Goal: Task Accomplishment & Management: Manage account settings

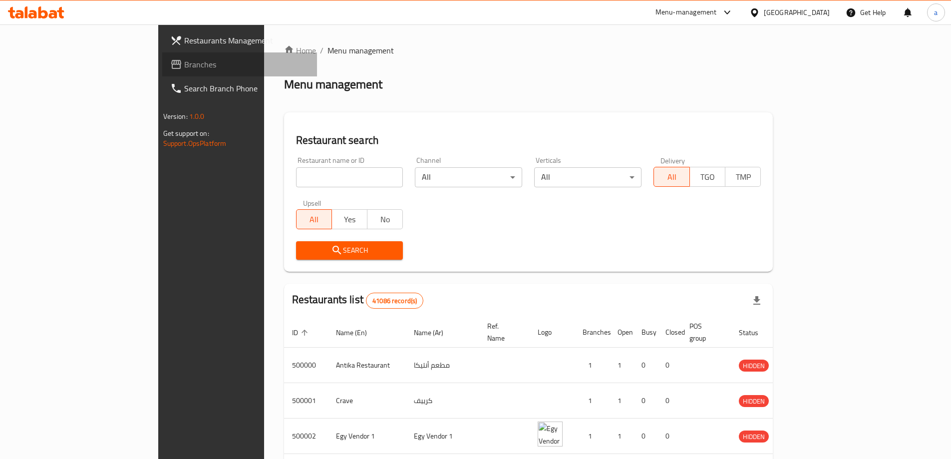
click at [184, 67] on span "Branches" at bounding box center [246, 64] width 125 height 12
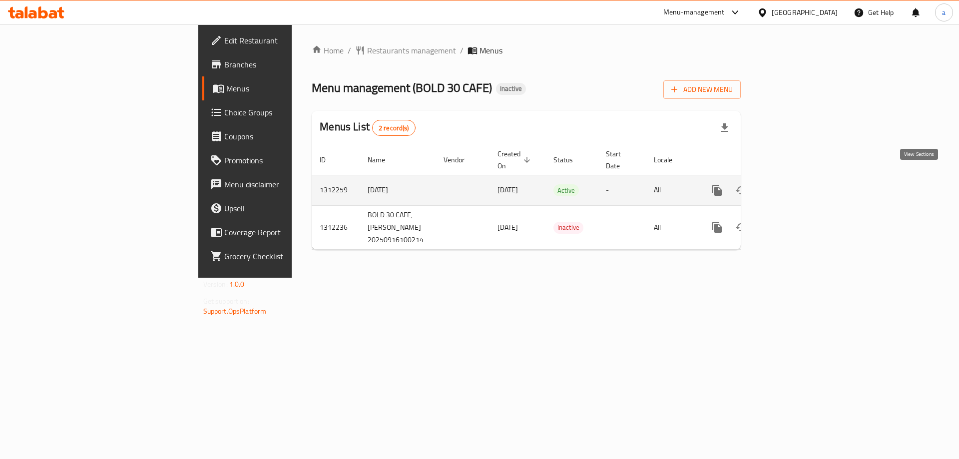
click at [795, 184] on icon "enhanced table" at bounding box center [789, 190] width 12 height 12
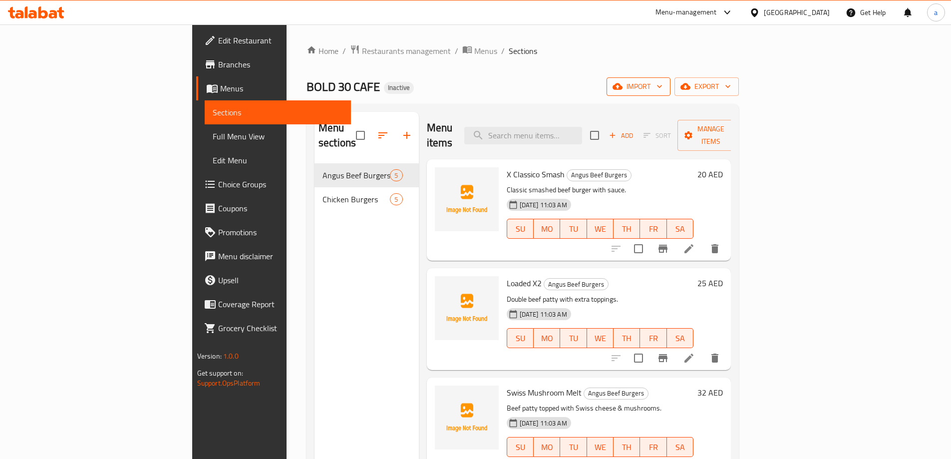
click at [663, 90] on span "import" at bounding box center [639, 86] width 48 height 12
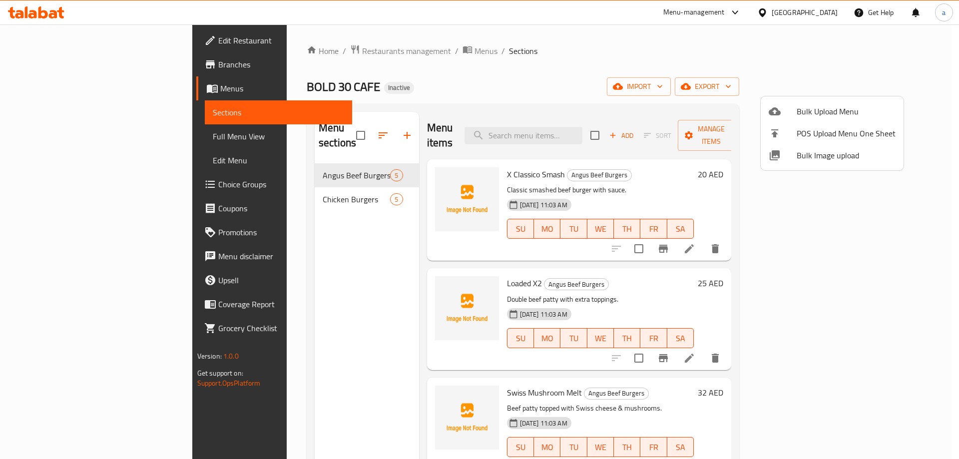
click at [785, 84] on div at bounding box center [479, 229] width 959 height 459
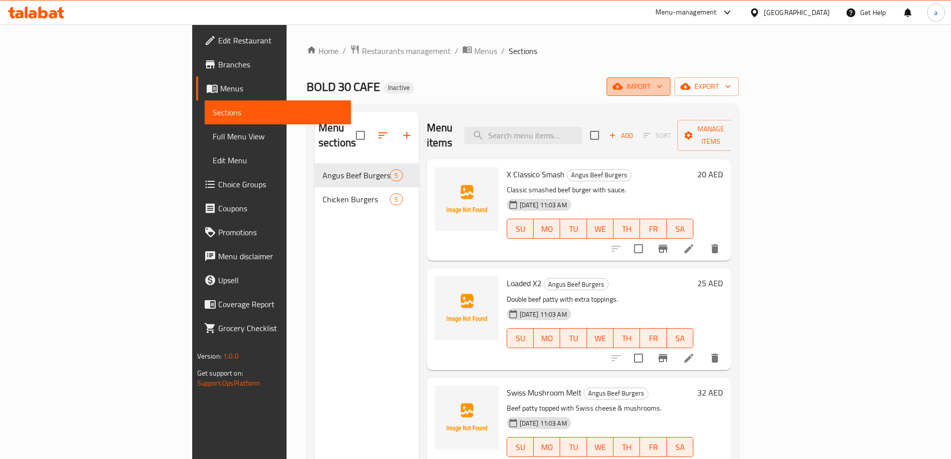
click at [663, 84] on span "import" at bounding box center [639, 86] width 48 height 12
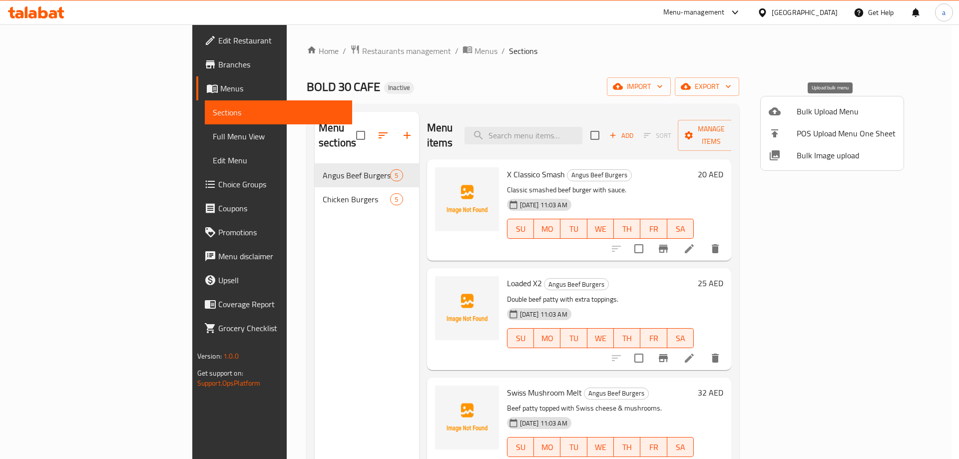
click at [813, 111] on span "Bulk Upload Menu" at bounding box center [846, 111] width 99 height 12
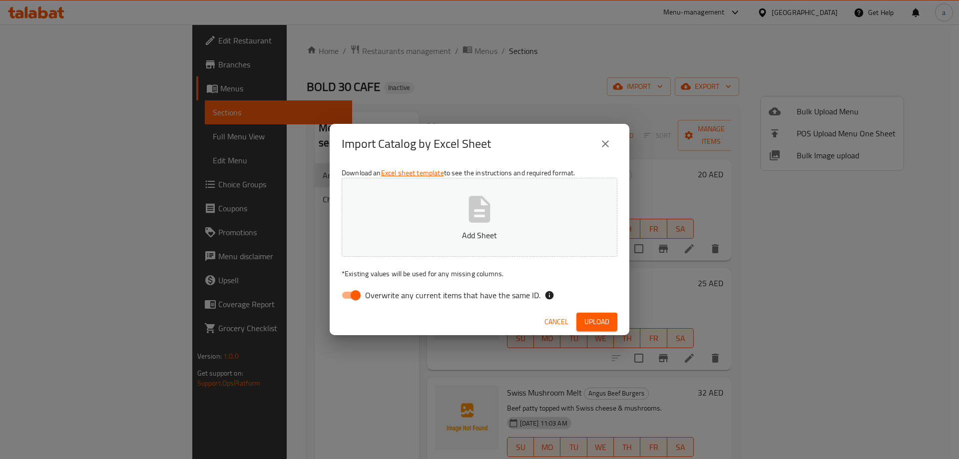
click at [365, 285] on div "Download an Excel sheet template to see the instructions and required format. A…" at bounding box center [480, 236] width 300 height 145
click at [361, 293] on input "Overwrite any current items that have the same ID." at bounding box center [355, 295] width 57 height 19
checkbox input "false"
click at [445, 215] on button "Add Sheet" at bounding box center [480, 217] width 276 height 79
click at [590, 321] on span "Upload" at bounding box center [596, 322] width 25 height 12
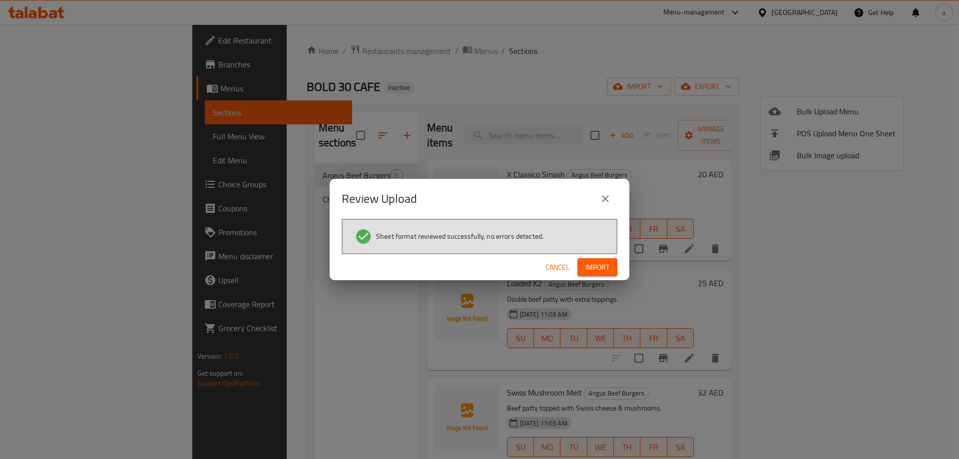
click at [596, 275] on button "Import" at bounding box center [597, 267] width 40 height 18
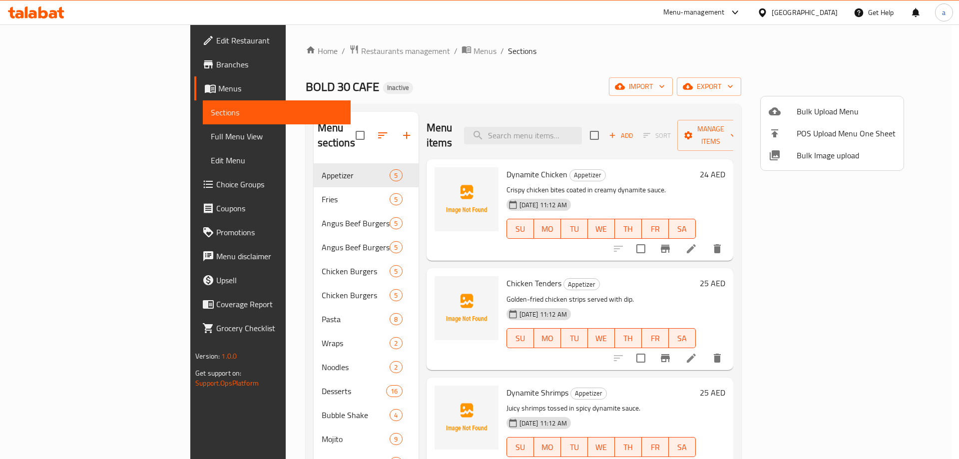
click at [252, 184] on div at bounding box center [479, 229] width 959 height 459
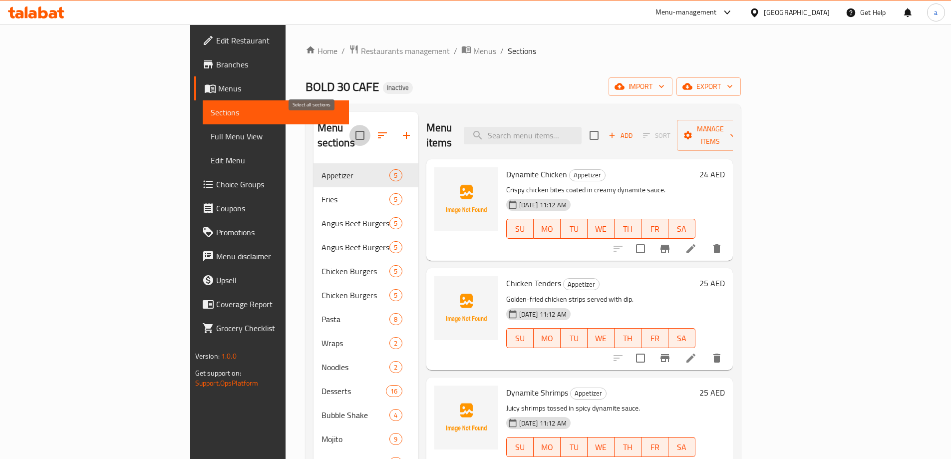
click at [350, 130] on input "checkbox" at bounding box center [360, 135] width 21 height 21
checkbox input "false"
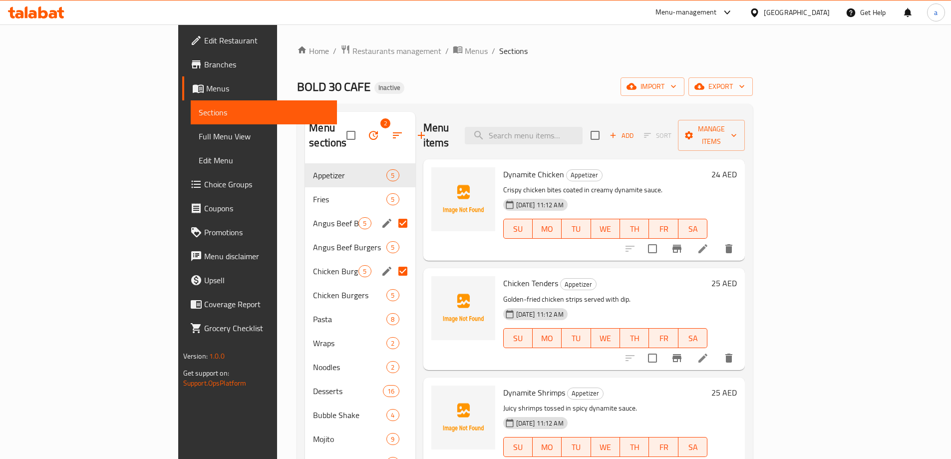
click at [311, 87] on div "BOLD 30 CAFE Inactive import export" at bounding box center [525, 86] width 456 height 18
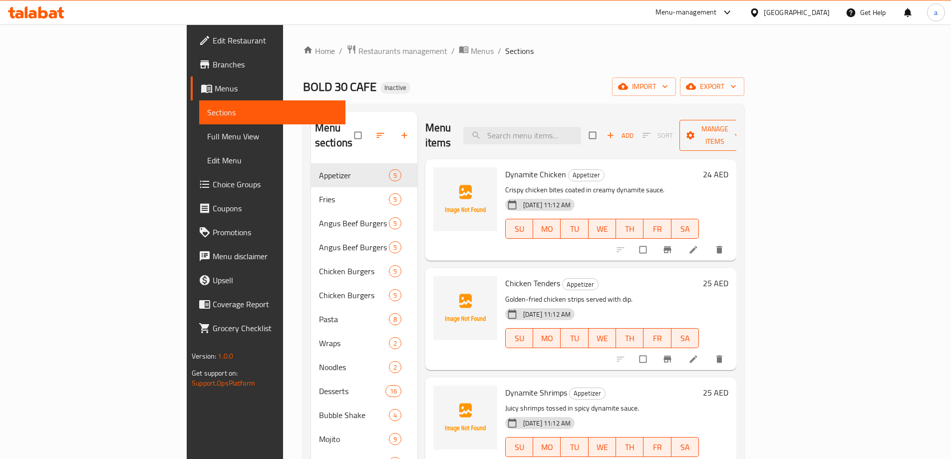
click at [743, 127] on span "Manage items" at bounding box center [715, 135] width 55 height 25
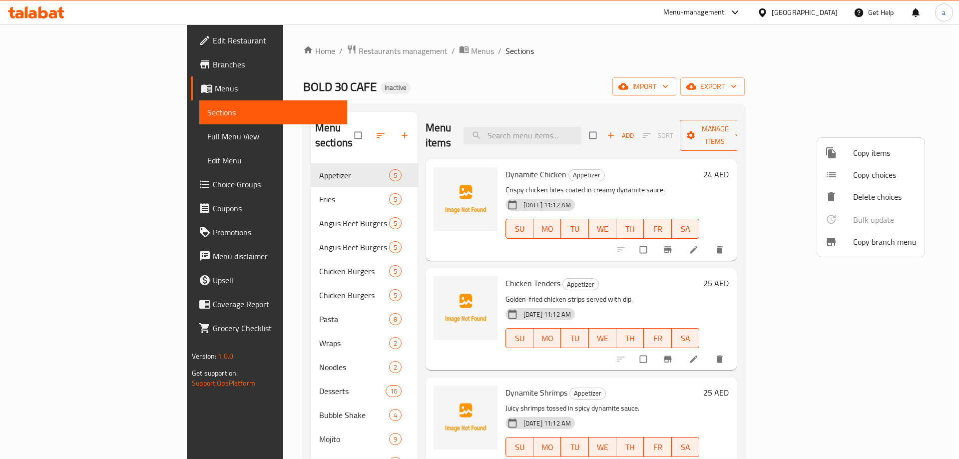
click at [855, 127] on div at bounding box center [479, 229] width 959 height 459
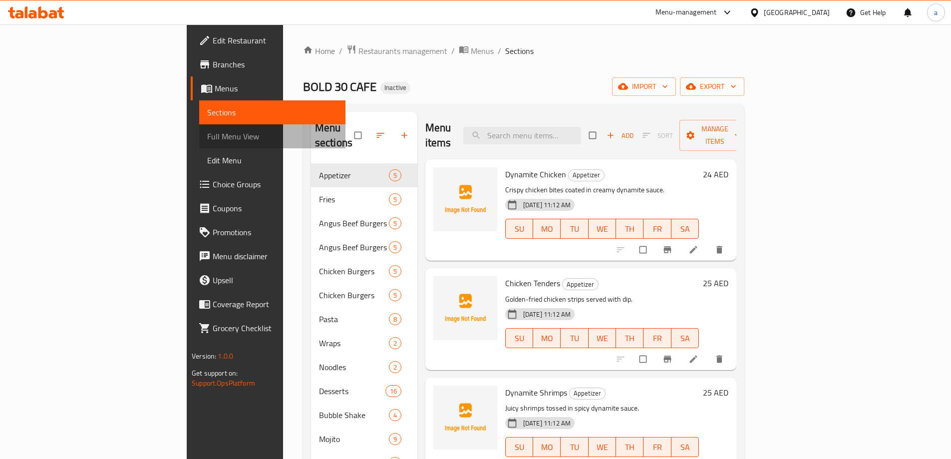
click at [199, 127] on link "Full Menu View" at bounding box center [272, 136] width 146 height 24
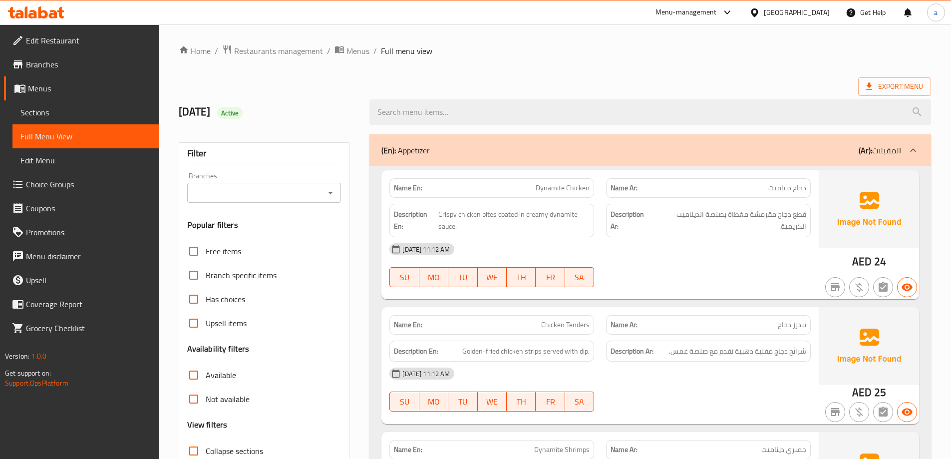
click at [902, 148] on div at bounding box center [914, 150] width 24 height 24
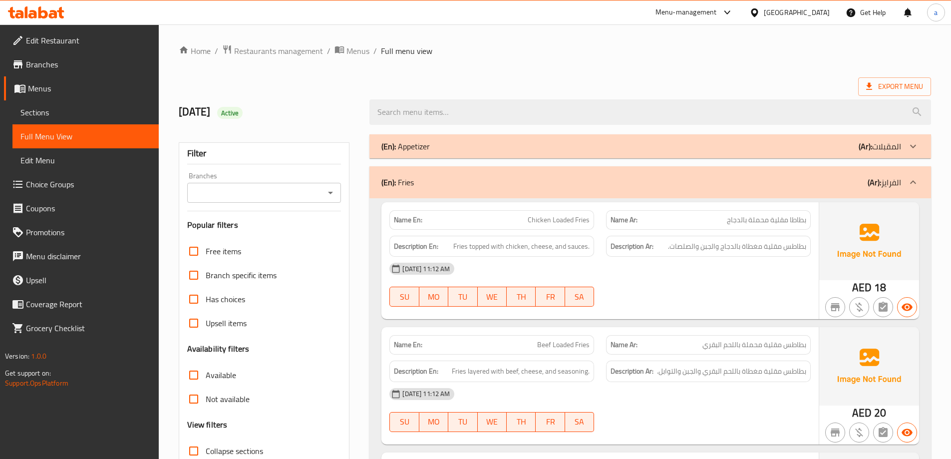
click at [913, 176] on icon at bounding box center [914, 182] width 12 height 12
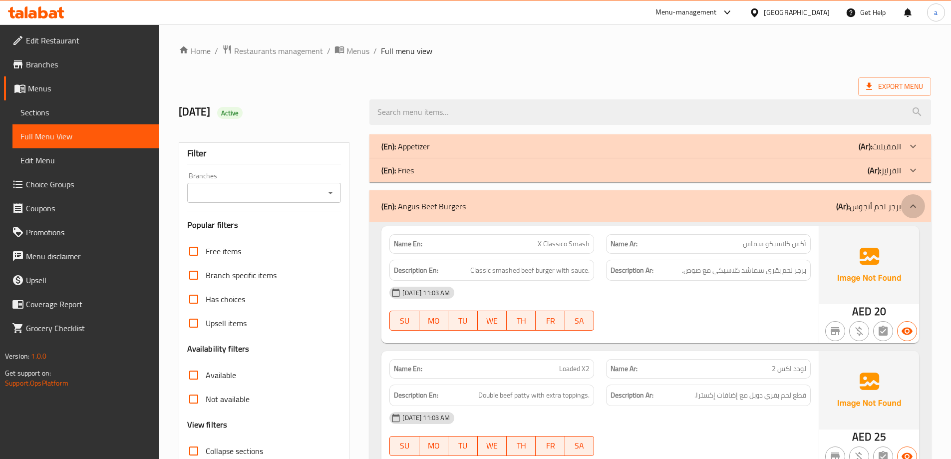
click at [911, 203] on icon at bounding box center [914, 206] width 12 height 12
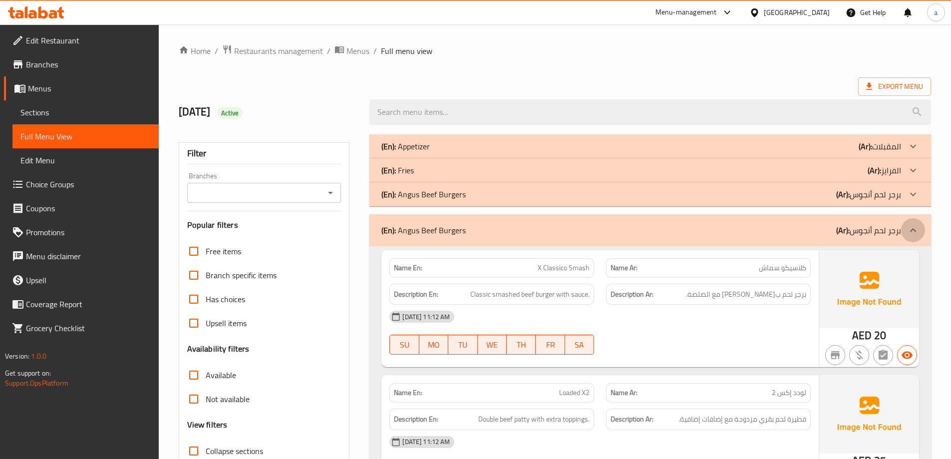
click at [909, 224] on div at bounding box center [914, 230] width 24 height 24
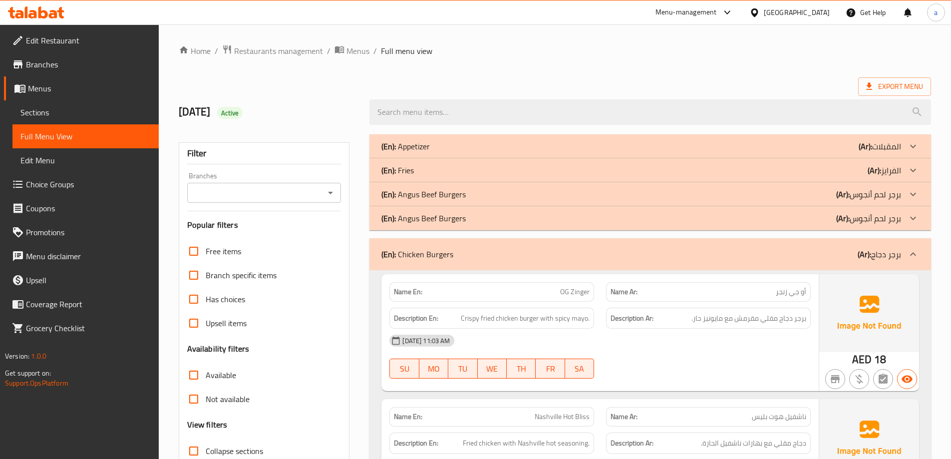
click at [902, 248] on div "(En): Chicken Burgers (Ar): برجر دجاج" at bounding box center [651, 254] width 562 height 32
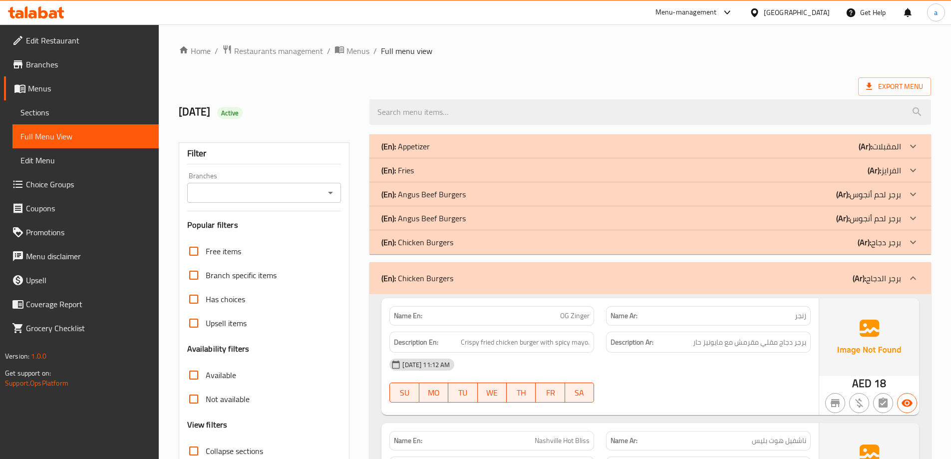
click at [898, 266] on div "(En): Chicken Burgers (Ar): برجر الدجاج" at bounding box center [651, 278] width 562 height 32
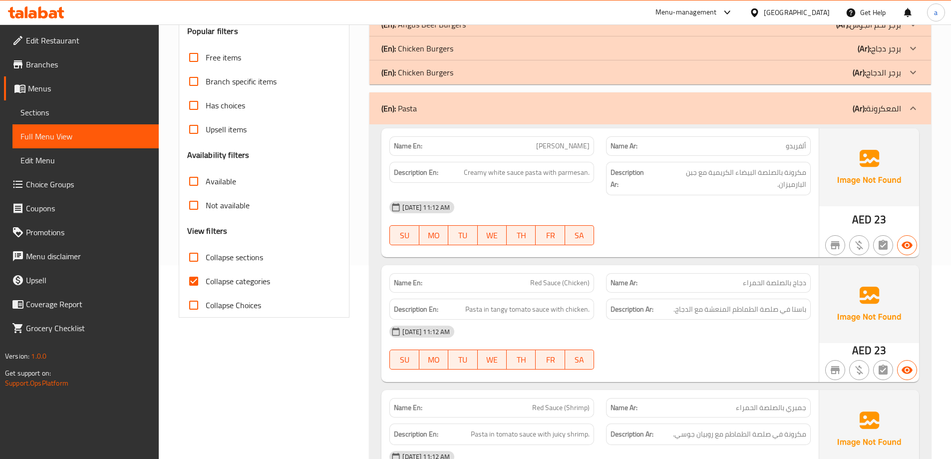
scroll to position [50, 0]
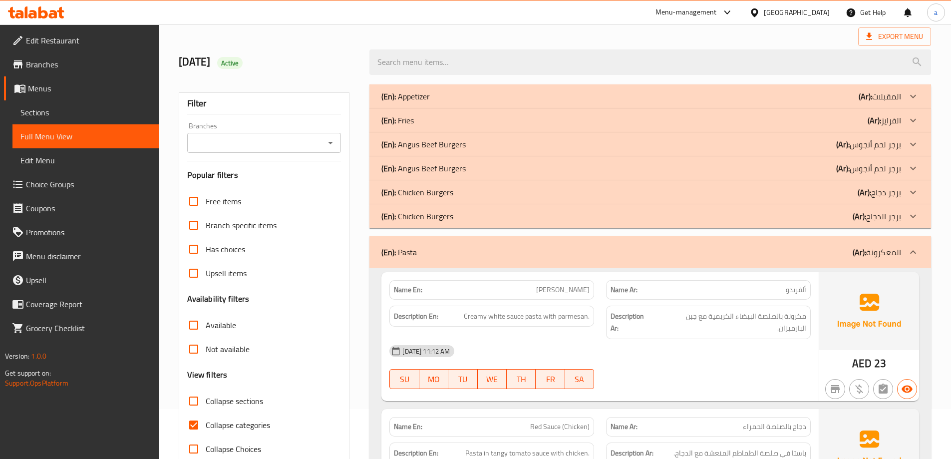
click at [78, 135] on span "Full Menu View" at bounding box center [85, 136] width 130 height 12
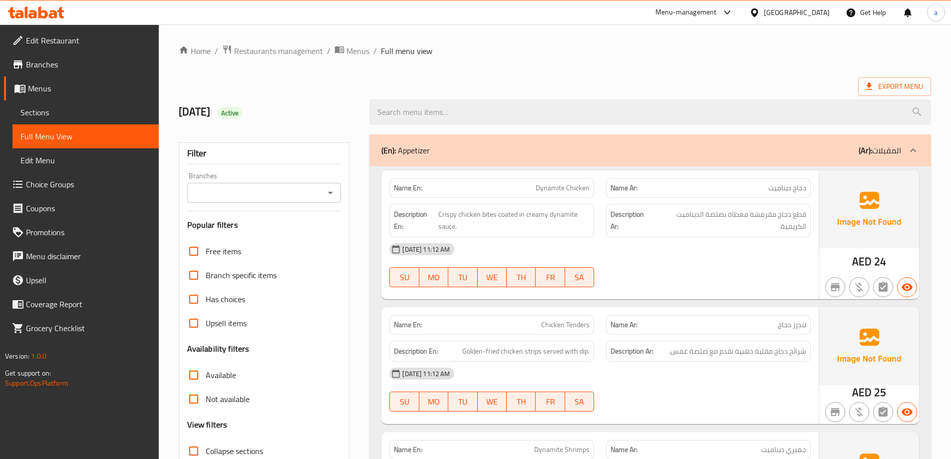
scroll to position [50, 0]
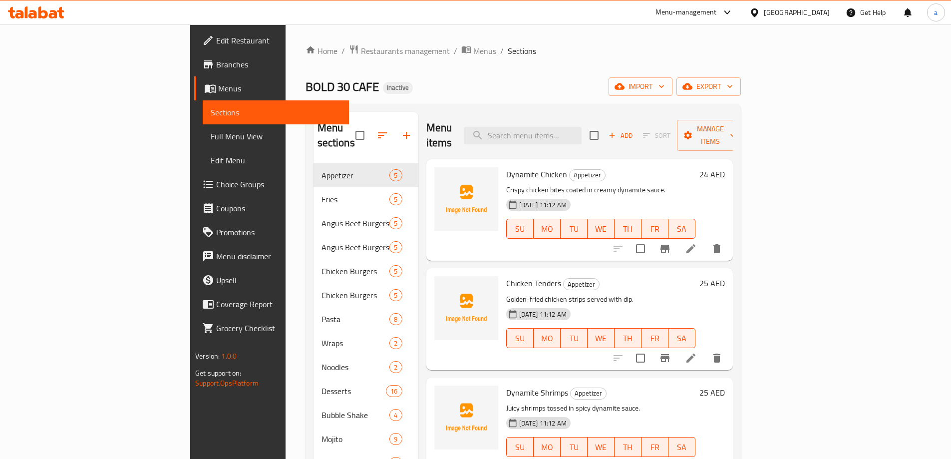
click at [211, 112] on span "Sections" at bounding box center [276, 112] width 130 height 12
click at [218, 91] on span "Menus" at bounding box center [279, 88] width 123 height 12
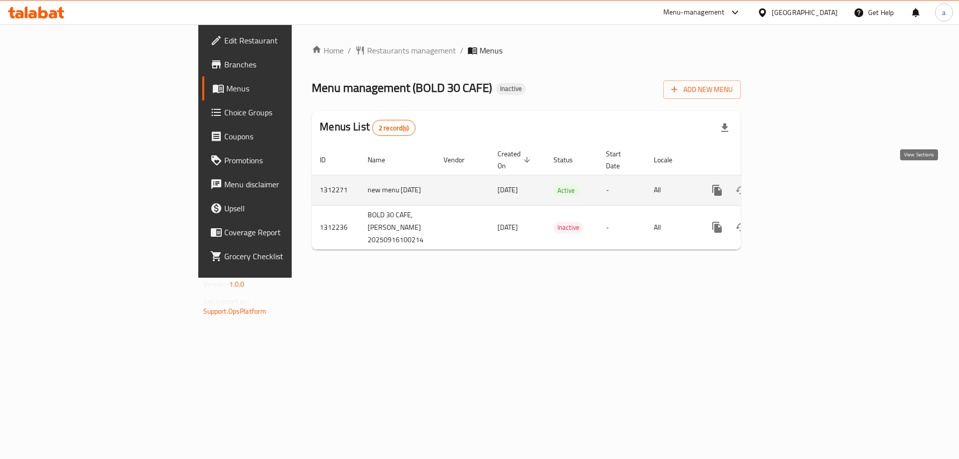
click at [801, 178] on link "enhanced table" at bounding box center [789, 190] width 24 height 24
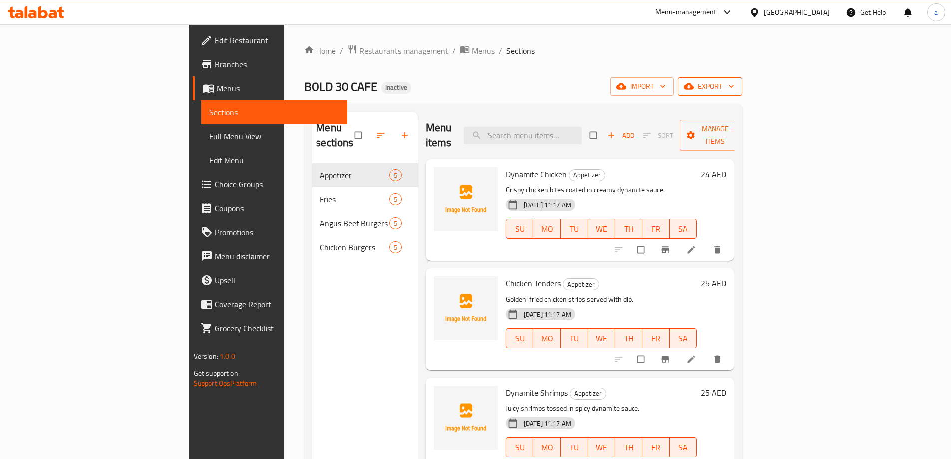
click at [735, 92] on span "export" at bounding box center [710, 86] width 48 height 12
click at [666, 91] on span "import" at bounding box center [642, 86] width 48 height 12
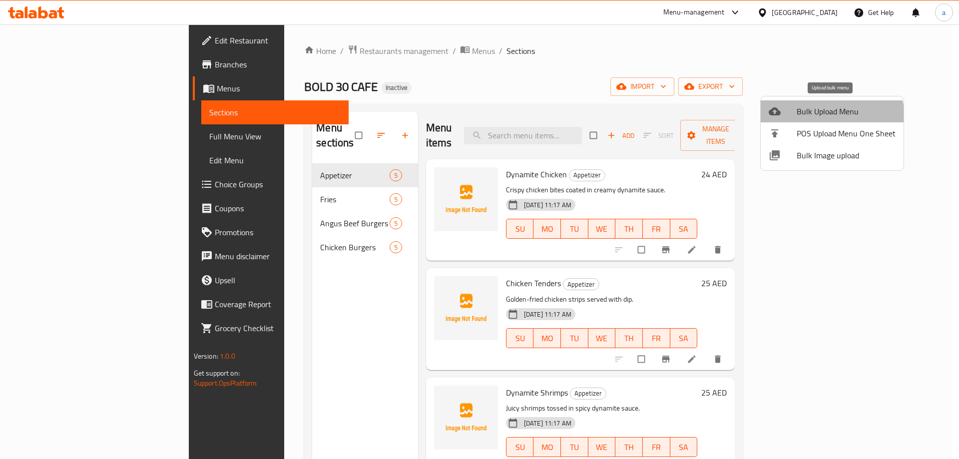
click at [821, 117] on span "Bulk Upload Menu" at bounding box center [846, 111] width 99 height 12
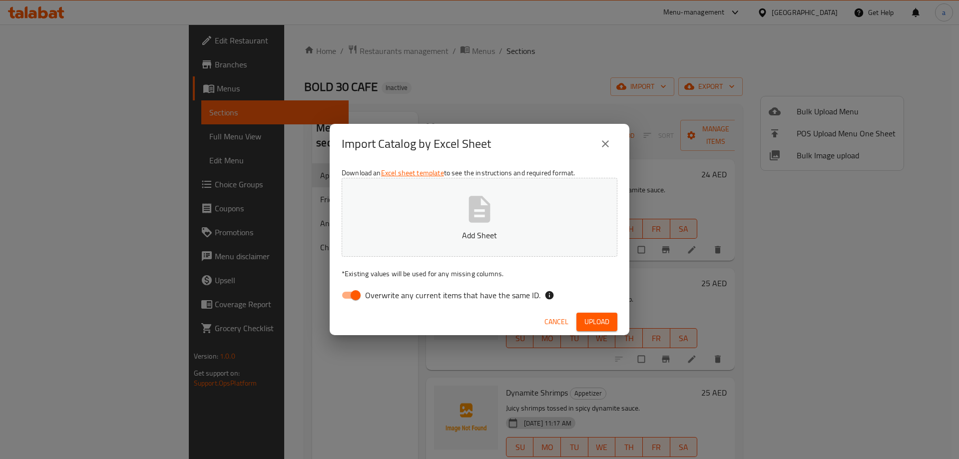
click at [351, 303] on input "Overwrite any current items that have the same ID." at bounding box center [355, 295] width 57 height 19
checkbox input "false"
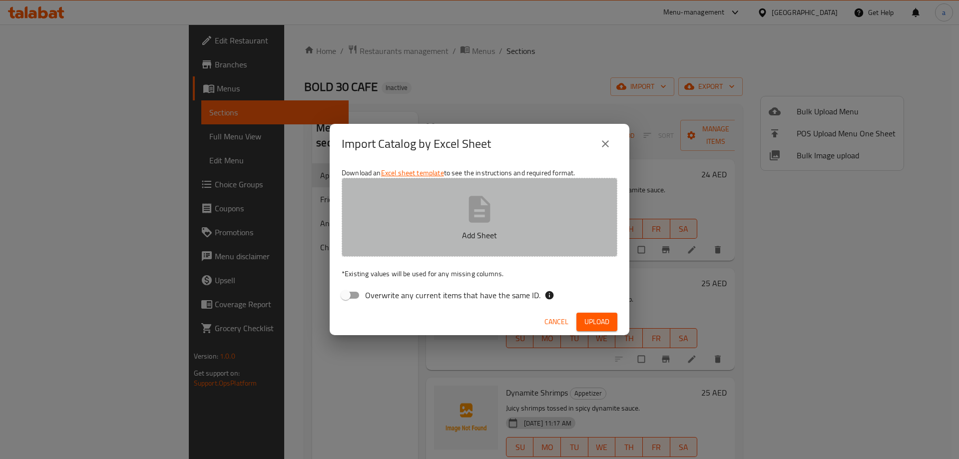
click at [536, 234] on p "Add Sheet" at bounding box center [479, 235] width 245 height 12
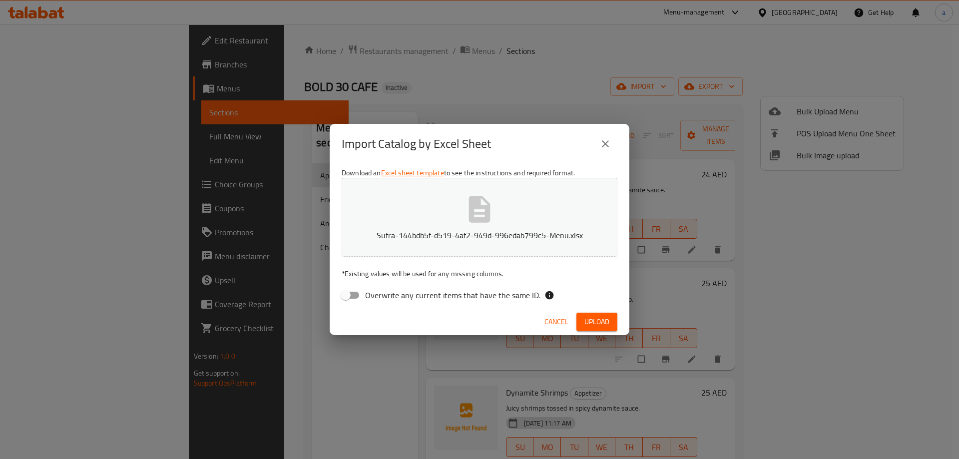
click at [594, 320] on span "Upload" at bounding box center [596, 322] width 25 height 12
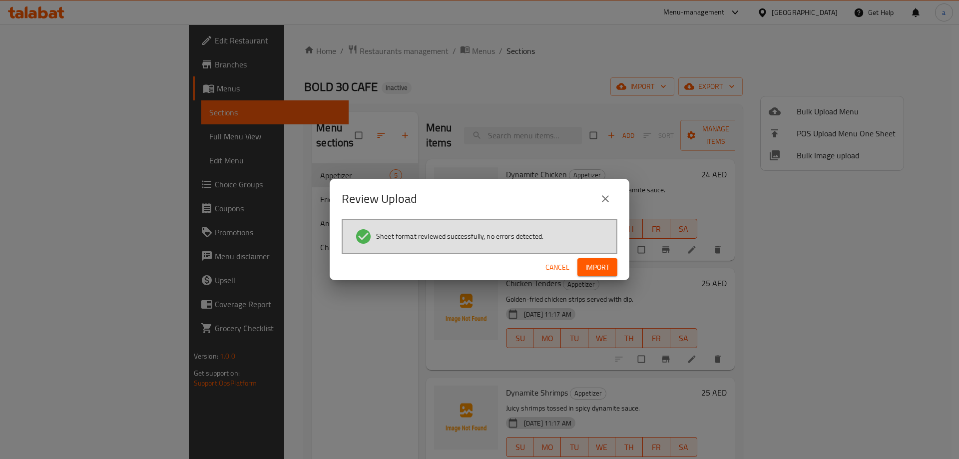
click at [599, 262] on span "Import" at bounding box center [597, 267] width 24 height 12
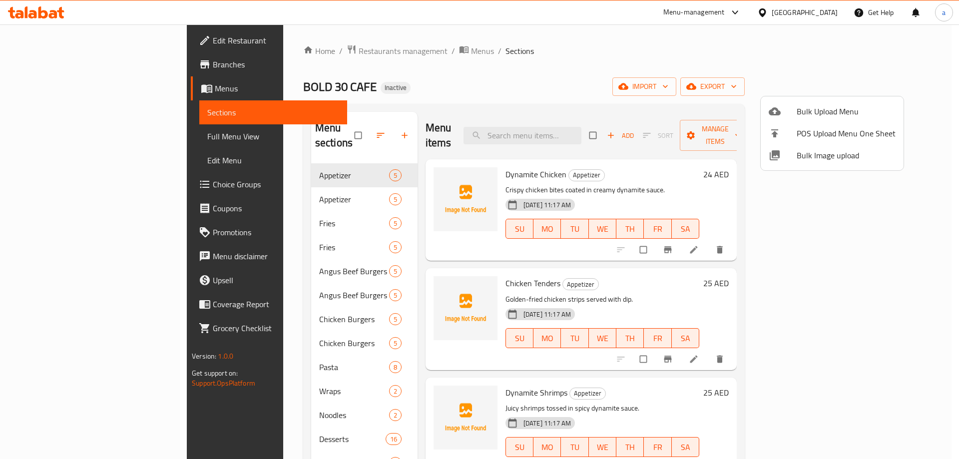
click at [733, 82] on div at bounding box center [479, 229] width 959 height 459
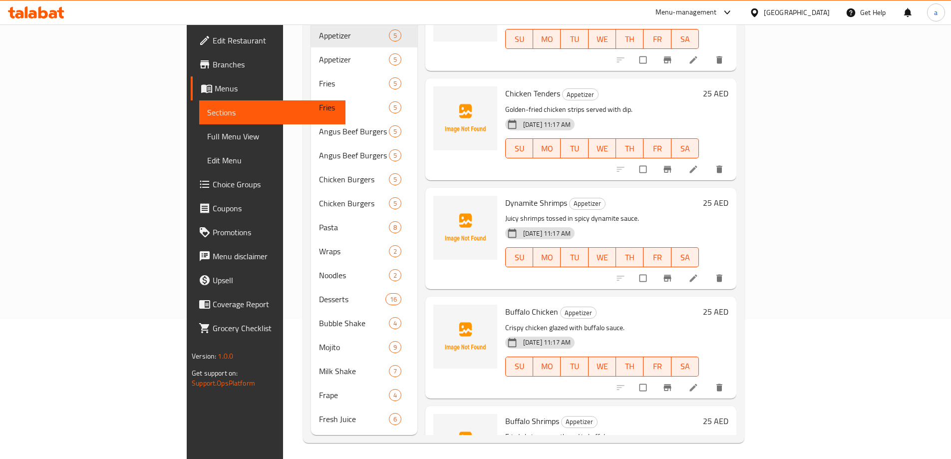
scroll to position [111, 0]
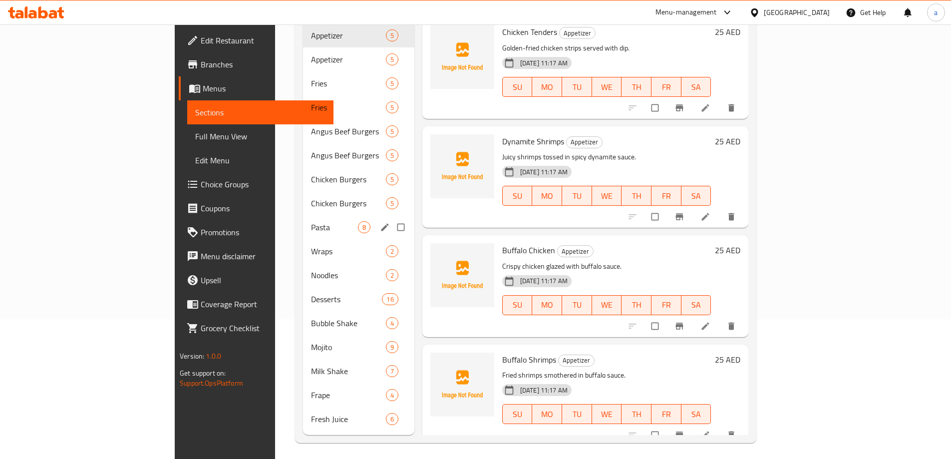
click at [303, 220] on div "Pasta 8" at bounding box center [358, 227] width 111 height 24
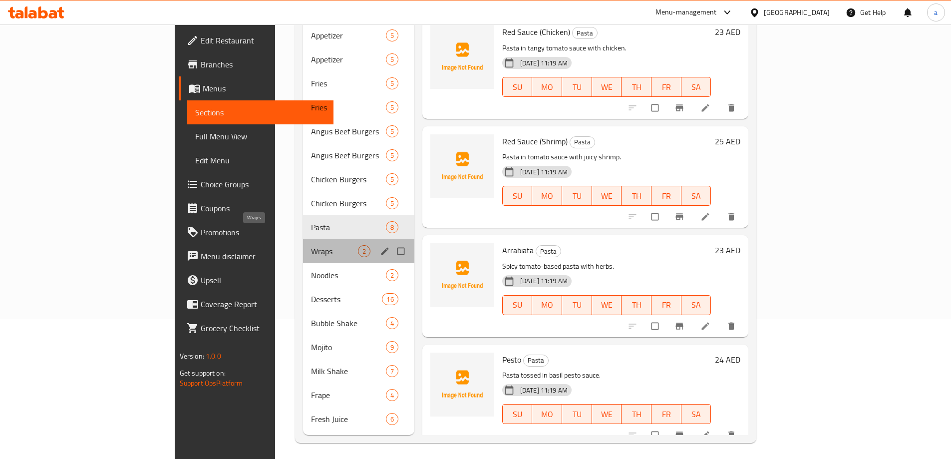
click at [311, 245] on span "Wraps" at bounding box center [334, 251] width 47 height 12
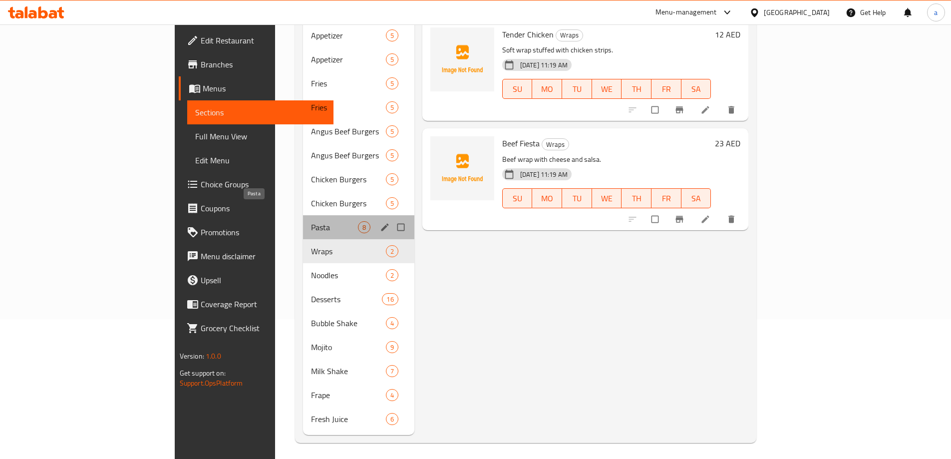
click at [311, 221] on span "Pasta" at bounding box center [334, 227] width 47 height 12
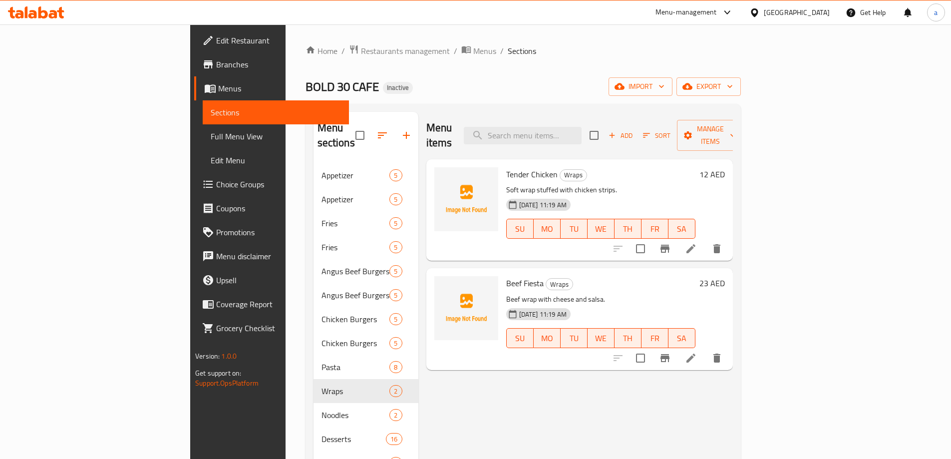
scroll to position [140, 0]
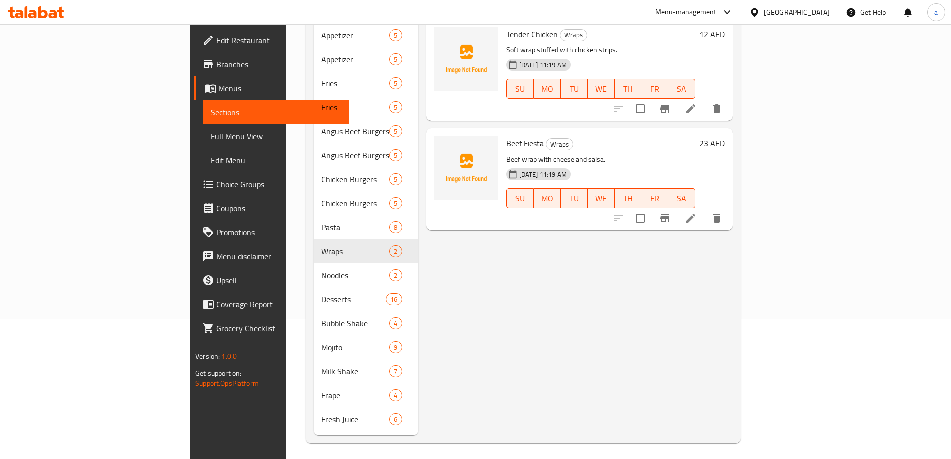
click at [218, 88] on span "Menus" at bounding box center [279, 88] width 123 height 12
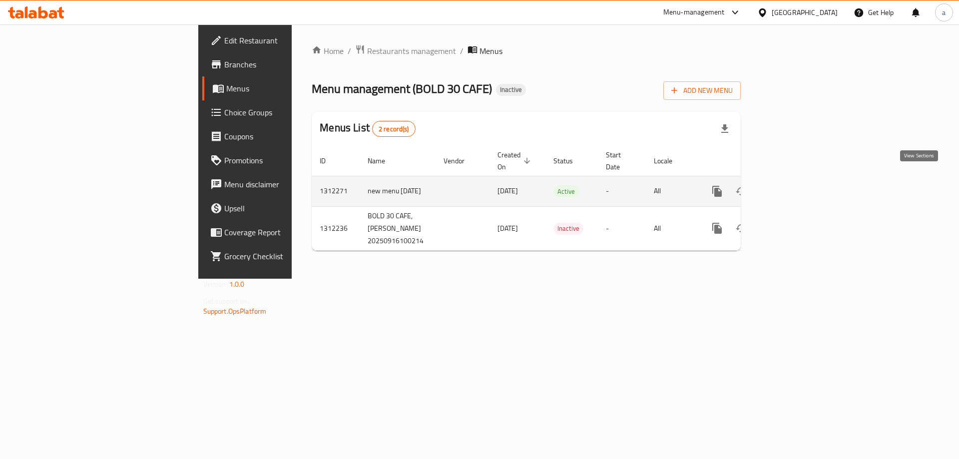
click at [795, 185] on icon "enhanced table" at bounding box center [789, 191] width 12 height 12
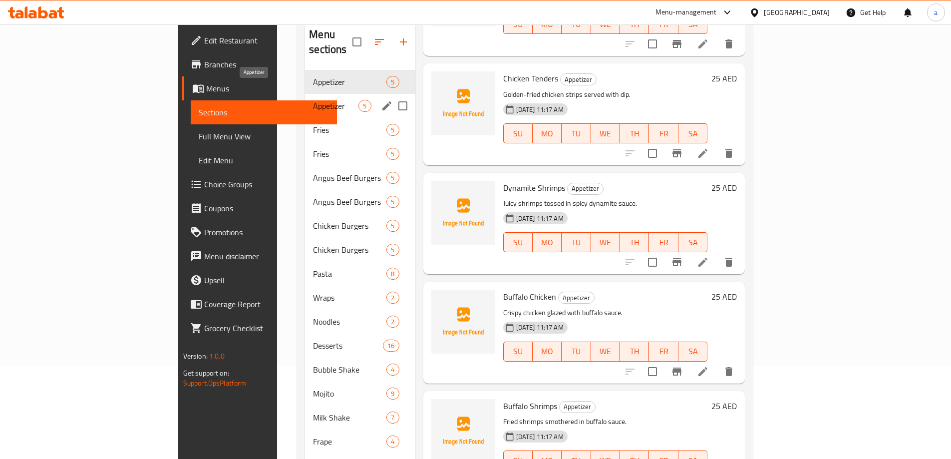
scroll to position [100, 0]
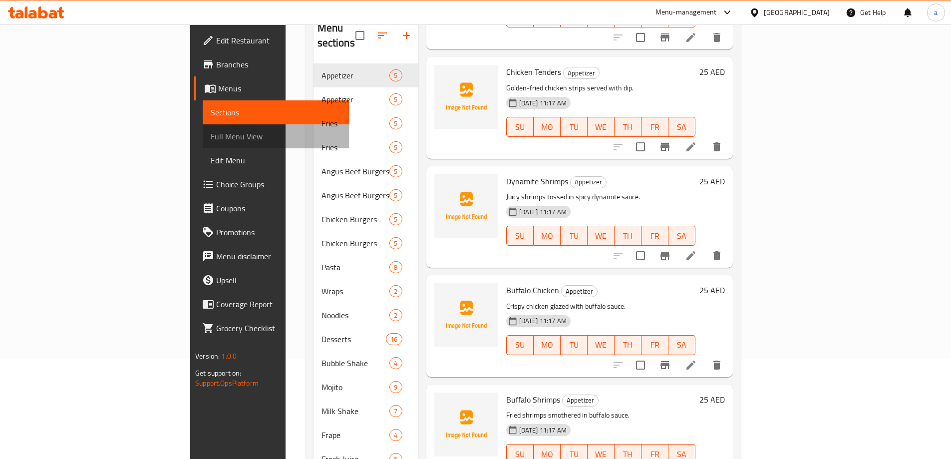
click at [211, 131] on span "Full Menu View" at bounding box center [276, 136] width 130 height 12
click at [211, 116] on span "Sections" at bounding box center [276, 112] width 130 height 12
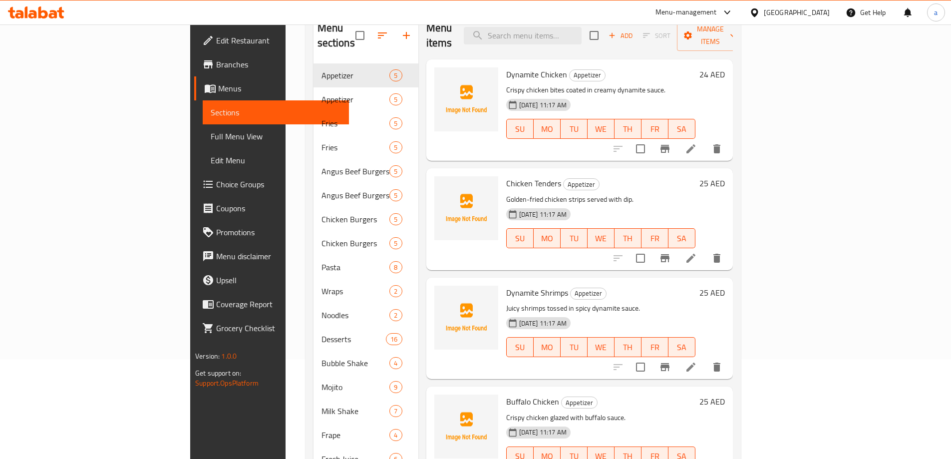
click at [211, 133] on span "Full Menu View" at bounding box center [276, 136] width 130 height 12
click at [211, 118] on span "Sections" at bounding box center [276, 112] width 130 height 12
click at [218, 91] on span "Menus" at bounding box center [279, 88] width 123 height 12
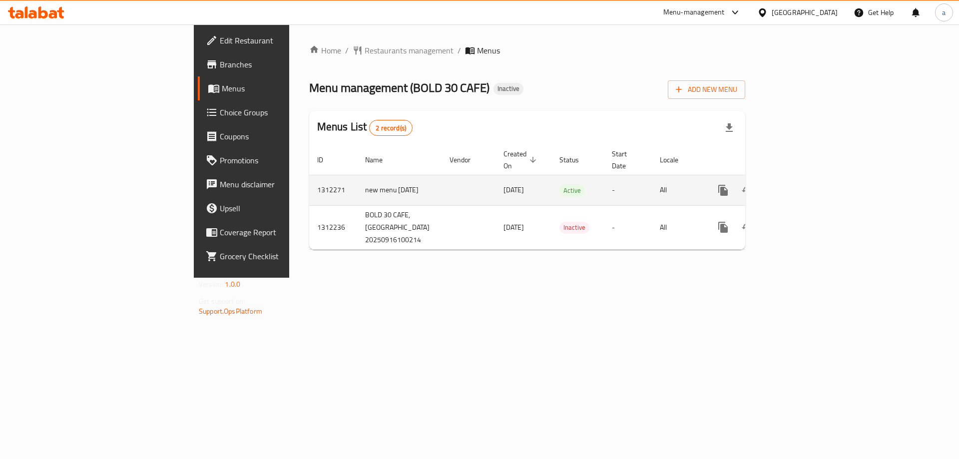
click at [801, 184] on icon "enhanced table" at bounding box center [795, 190] width 12 height 12
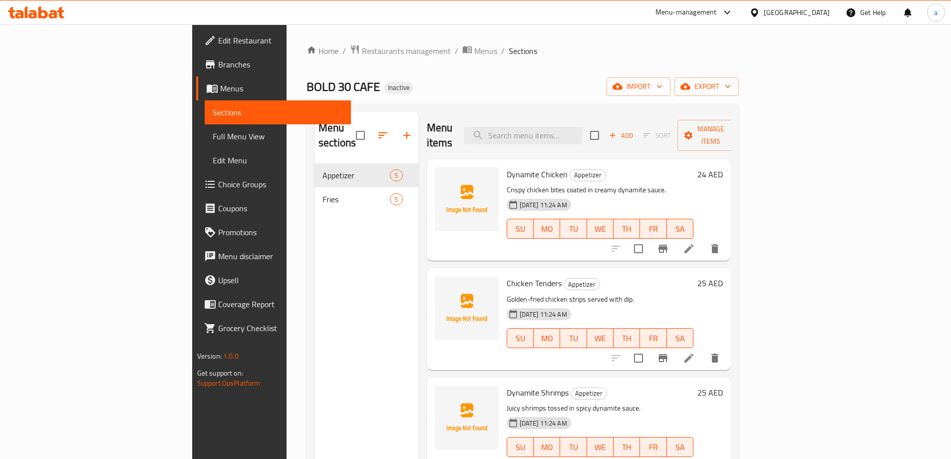
click at [220, 93] on span "Menus" at bounding box center [281, 88] width 123 height 12
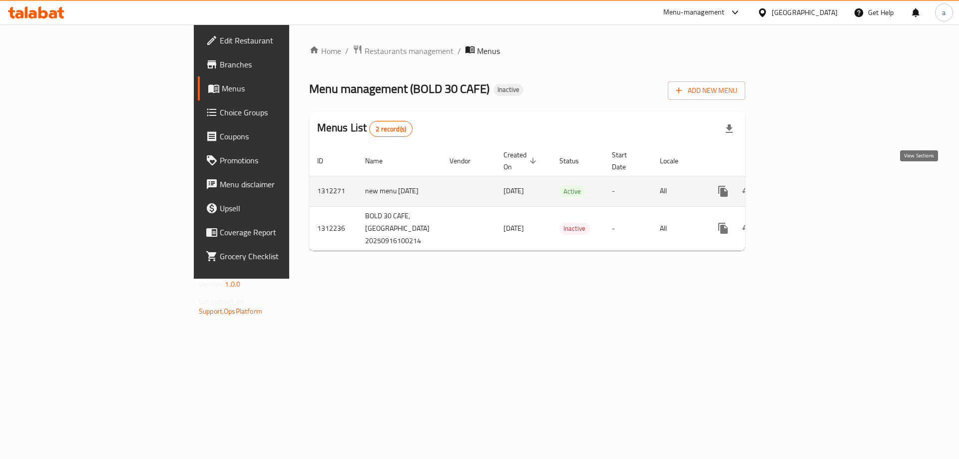
click at [801, 185] on icon "enhanced table" at bounding box center [795, 191] width 12 height 12
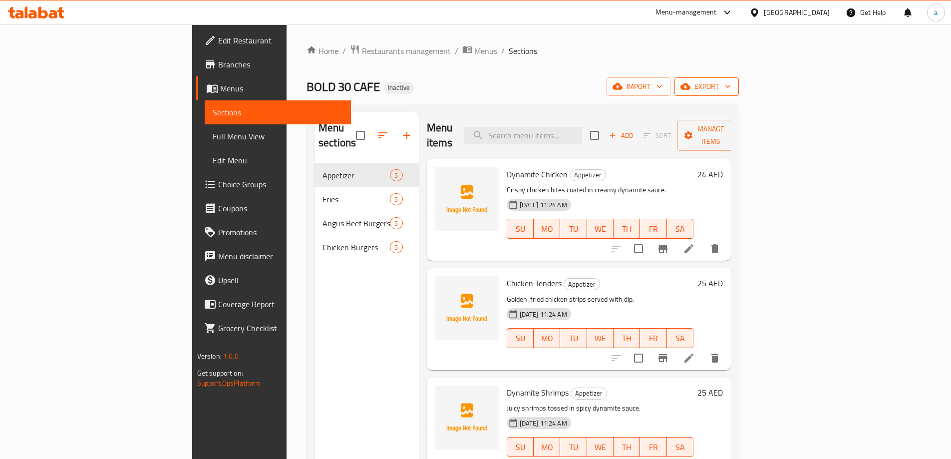
click at [731, 80] on span "export" at bounding box center [707, 86] width 48 height 12
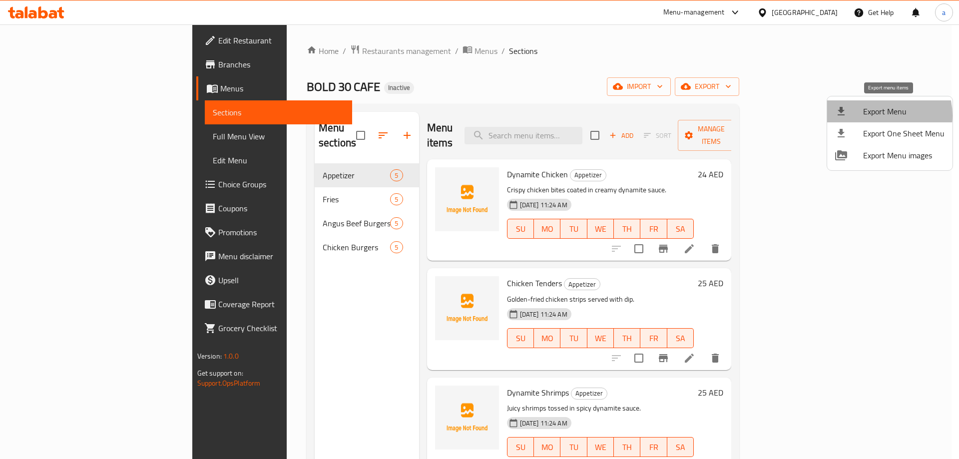
click at [879, 115] on span "Export Menu" at bounding box center [903, 111] width 81 height 12
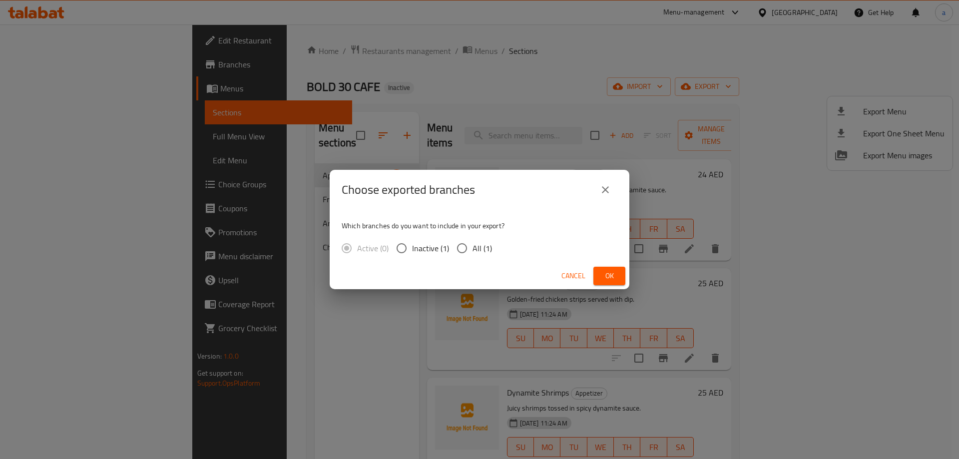
click at [615, 188] on button "close" at bounding box center [605, 190] width 24 height 24
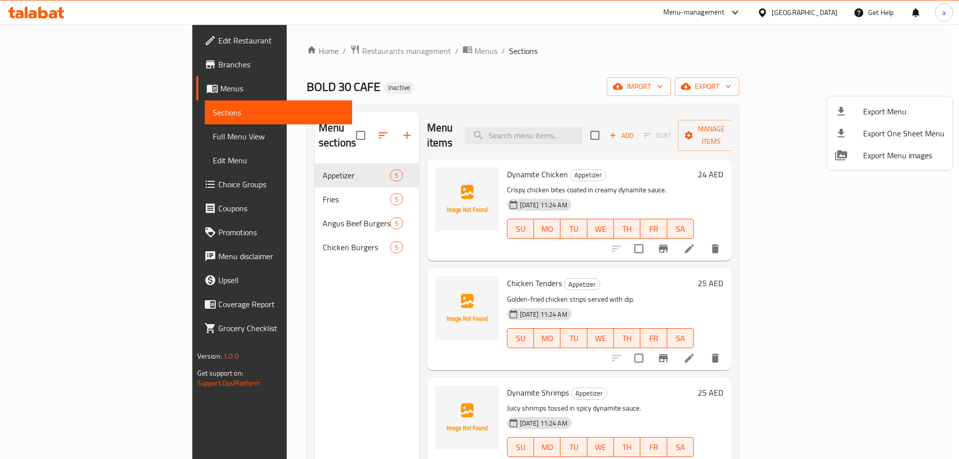
click at [750, 167] on div at bounding box center [479, 229] width 959 height 459
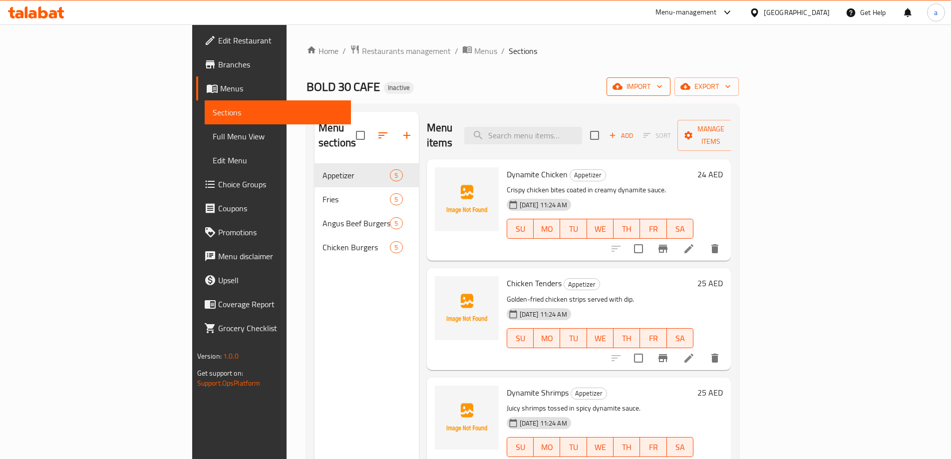
click at [663, 81] on span "import" at bounding box center [639, 86] width 48 height 12
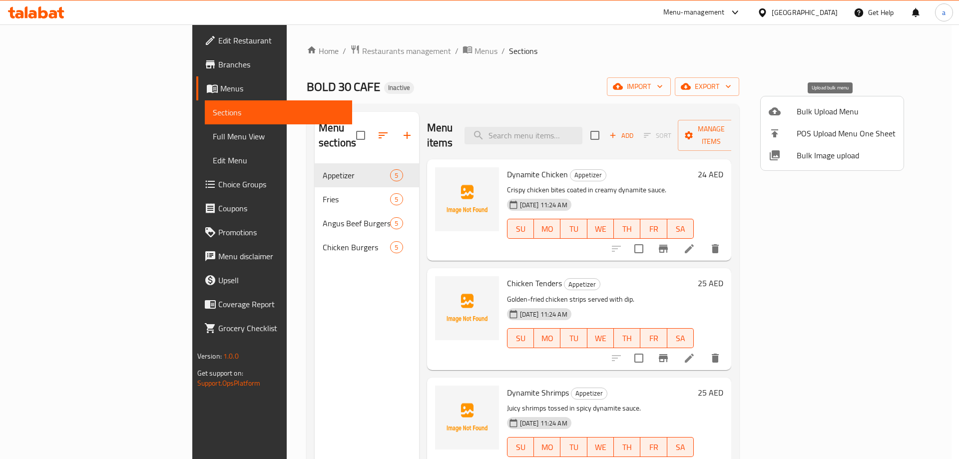
click at [867, 108] on span "Bulk Upload Menu" at bounding box center [846, 111] width 99 height 12
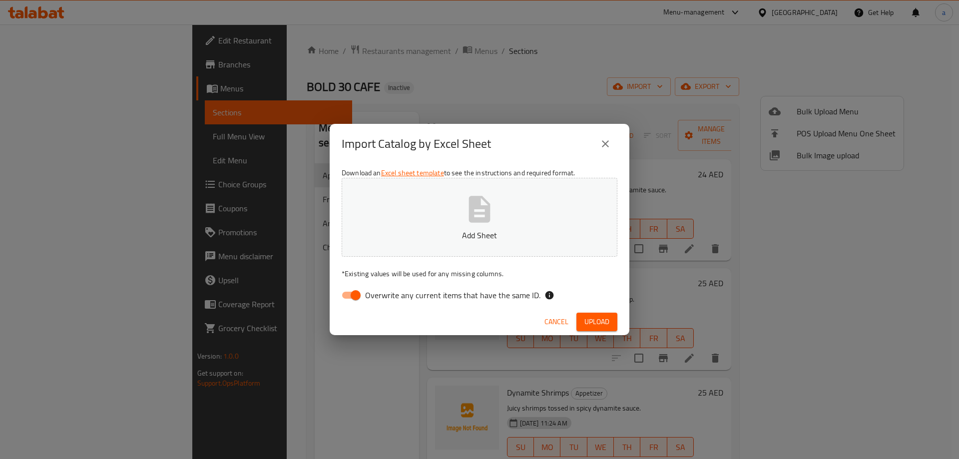
click at [352, 297] on input "Overwrite any current items that have the same ID." at bounding box center [355, 295] width 57 height 19
checkbox input "false"
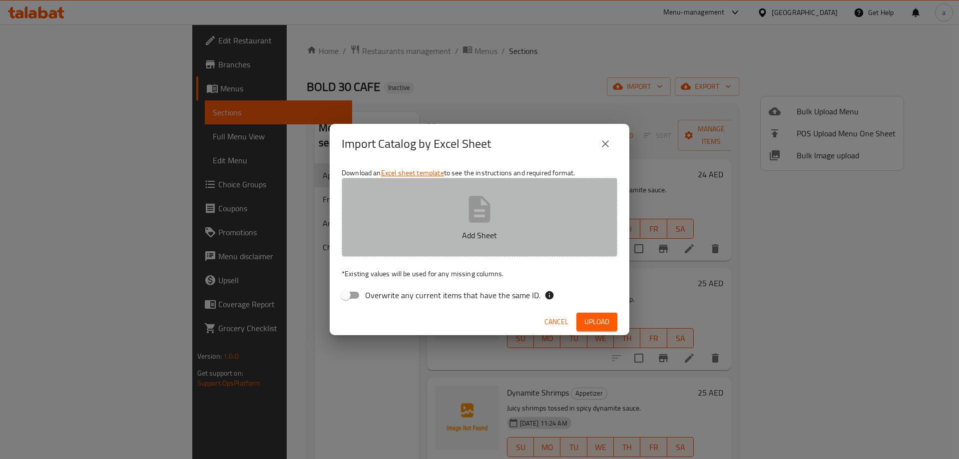
click at [425, 247] on button "Add Sheet" at bounding box center [480, 217] width 276 height 79
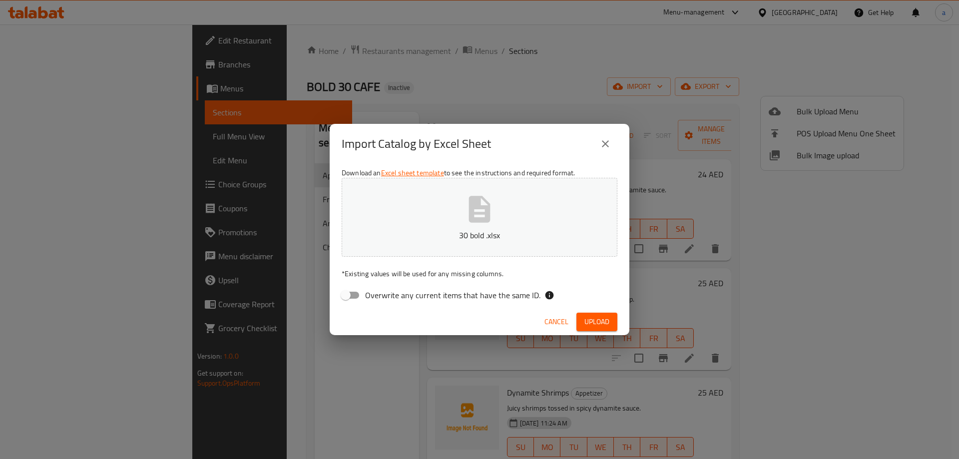
click at [592, 322] on span "Upload" at bounding box center [596, 322] width 25 height 12
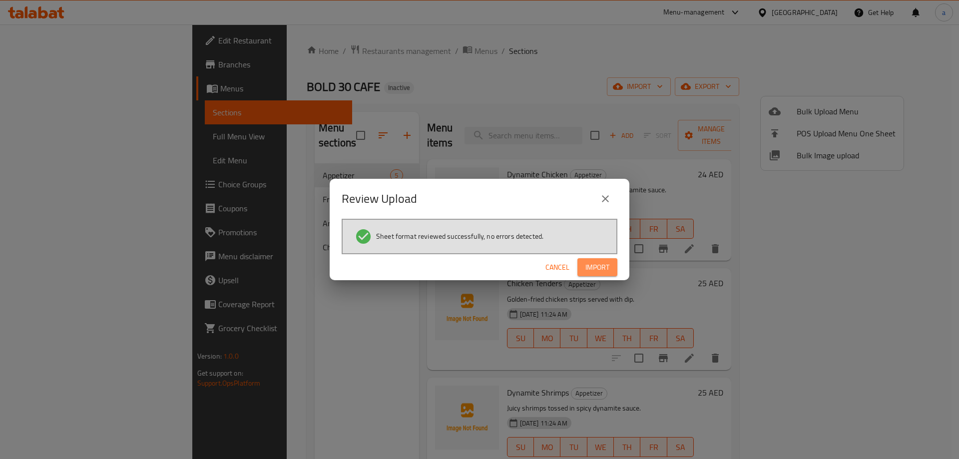
click at [607, 271] on span "Import" at bounding box center [597, 267] width 24 height 12
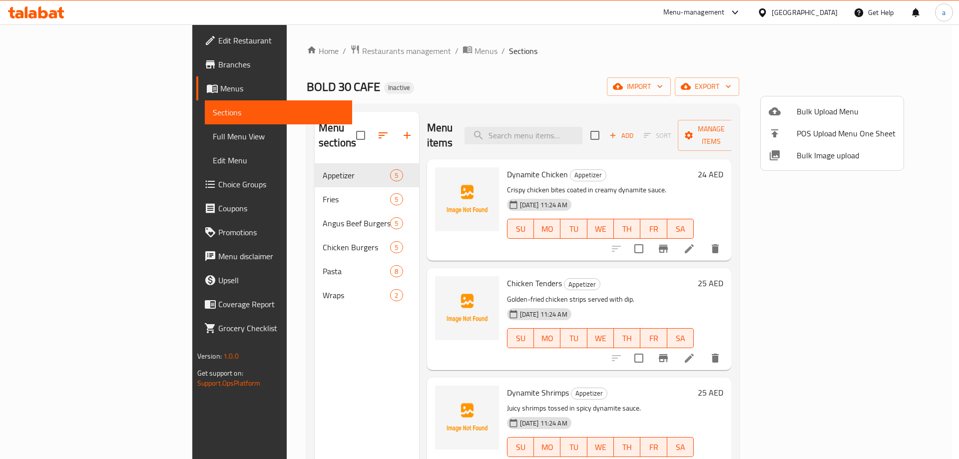
click at [95, 132] on div at bounding box center [479, 229] width 959 height 459
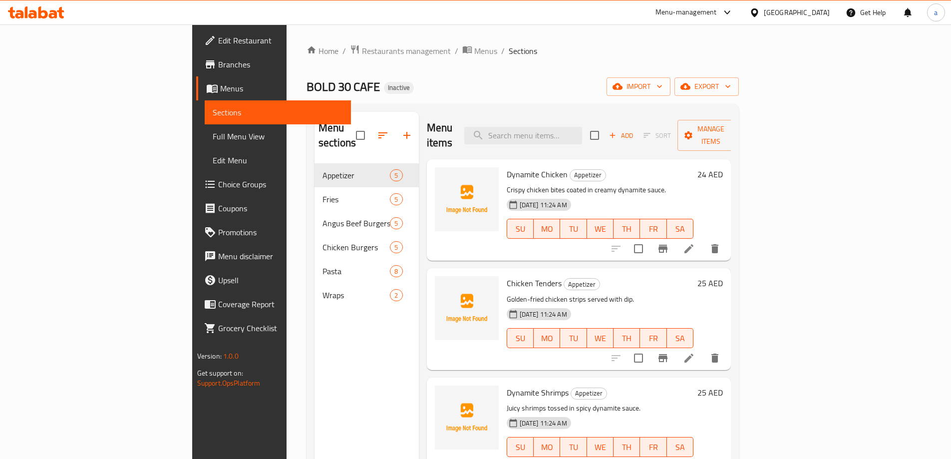
click at [213, 138] on span "Full Menu View" at bounding box center [278, 136] width 130 height 12
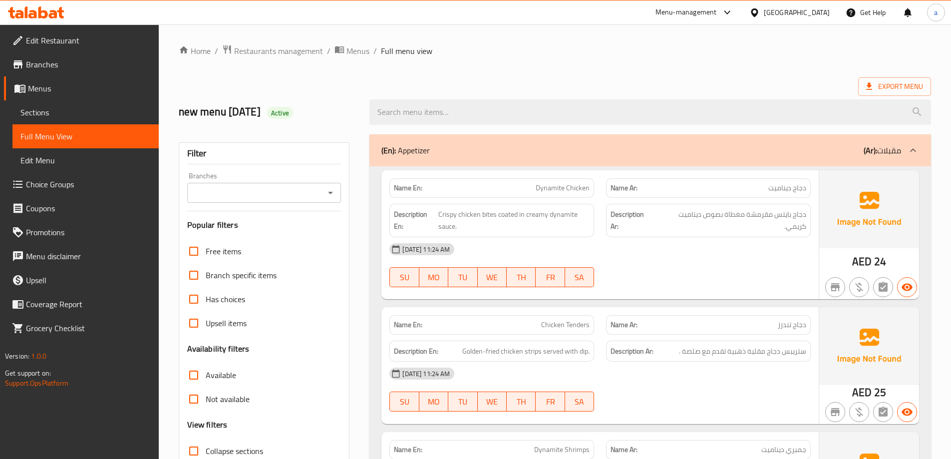
click at [910, 149] on icon at bounding box center [914, 150] width 12 height 12
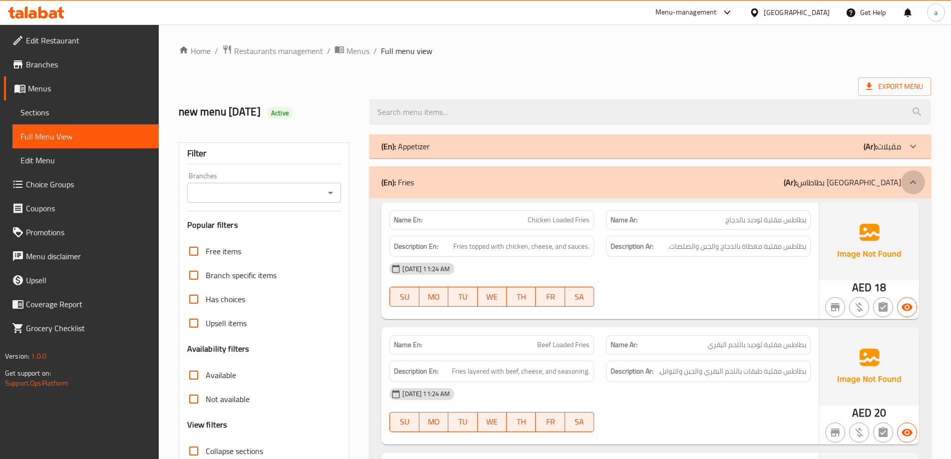
click at [906, 177] on div at bounding box center [914, 182] width 24 height 24
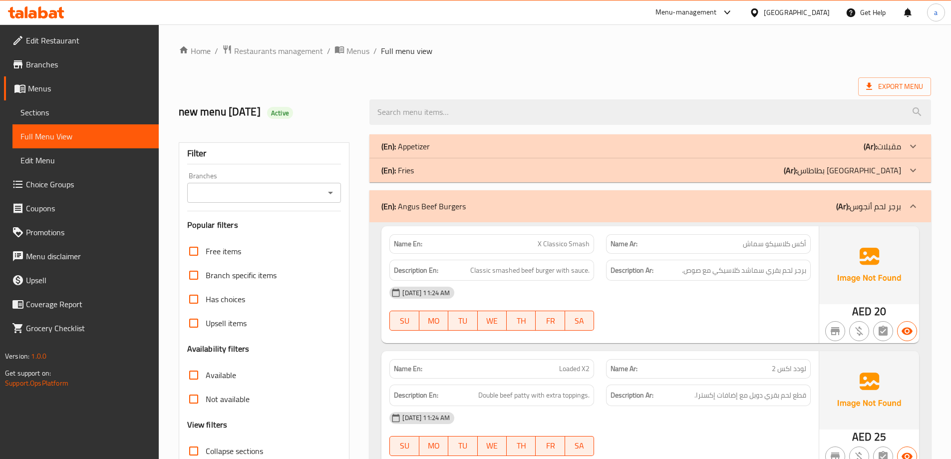
click at [902, 199] on div "(En): Angus Beef Burgers (Ar): برجر لحم أنجوس" at bounding box center [651, 206] width 562 height 32
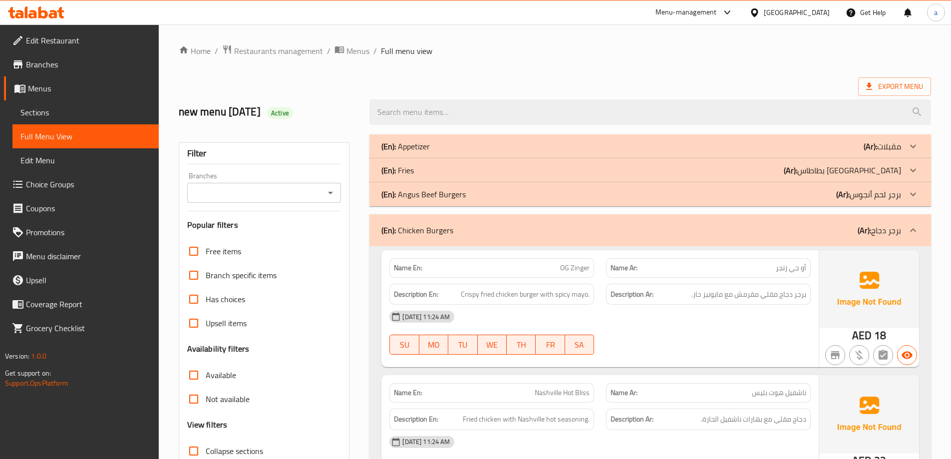
click at [891, 229] on p "(Ar): برجر دجاج" at bounding box center [879, 230] width 43 height 12
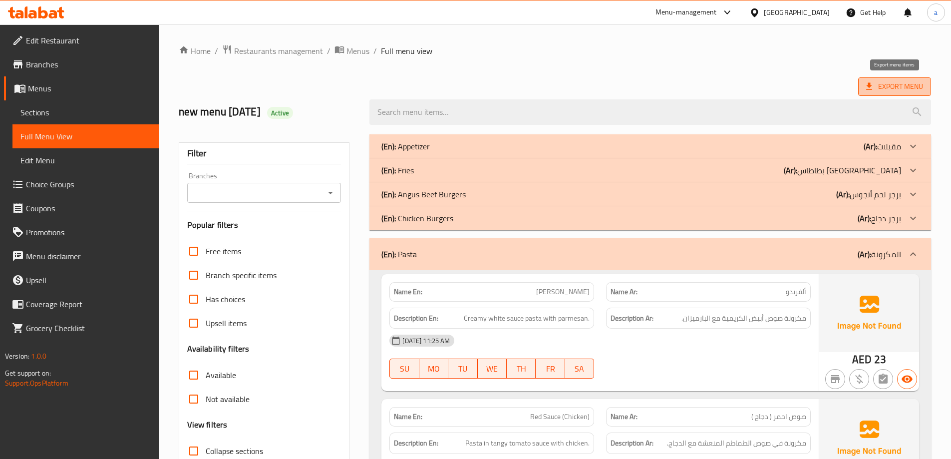
click at [902, 85] on span "Export Menu" at bounding box center [895, 86] width 57 height 12
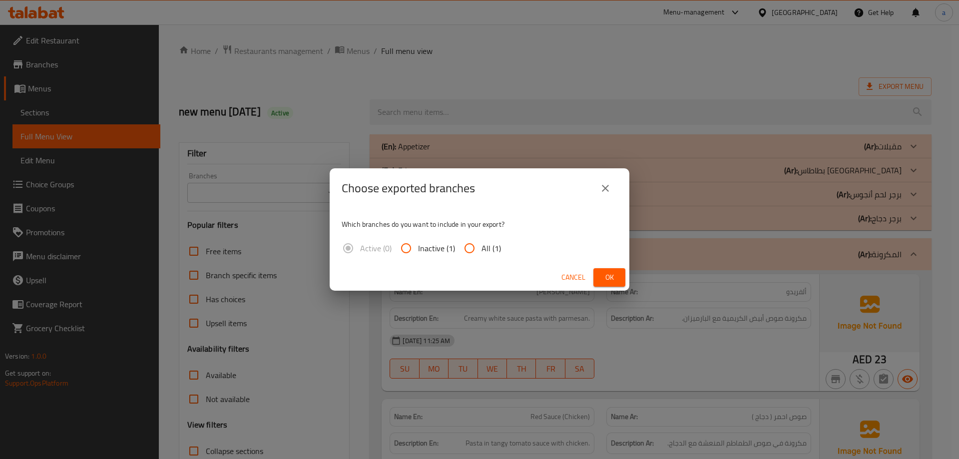
click at [469, 252] on input "All (1)" at bounding box center [470, 248] width 24 height 24
radio input "true"
click at [603, 273] on span "Ok" at bounding box center [609, 277] width 16 height 12
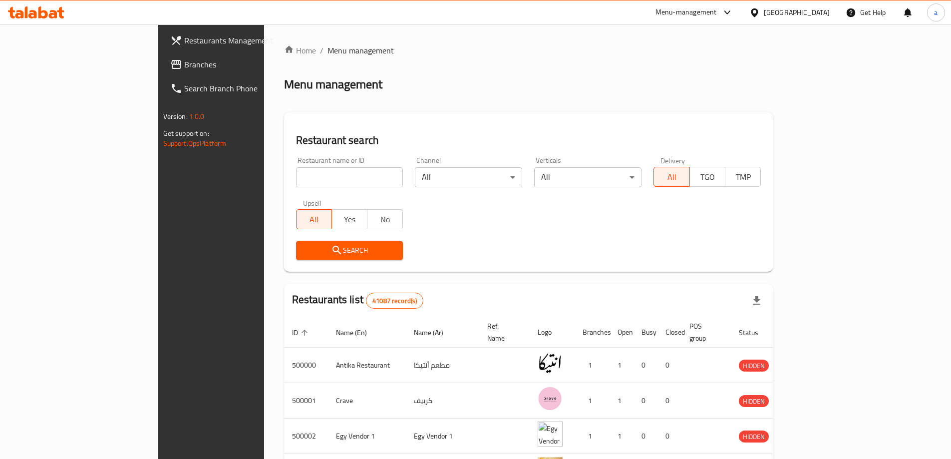
click at [184, 64] on span "Branches" at bounding box center [246, 64] width 125 height 12
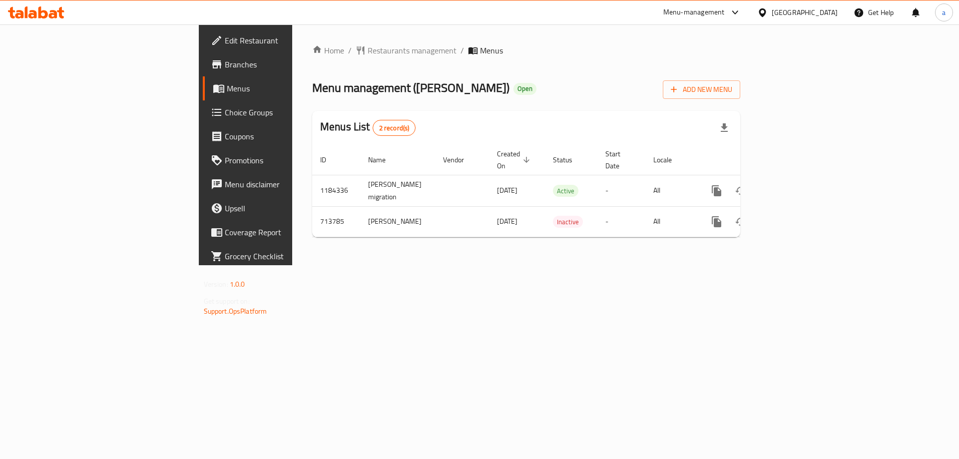
click at [225, 65] on span "Branches" at bounding box center [288, 64] width 126 height 12
click at [225, 62] on span "Branches" at bounding box center [288, 64] width 126 height 12
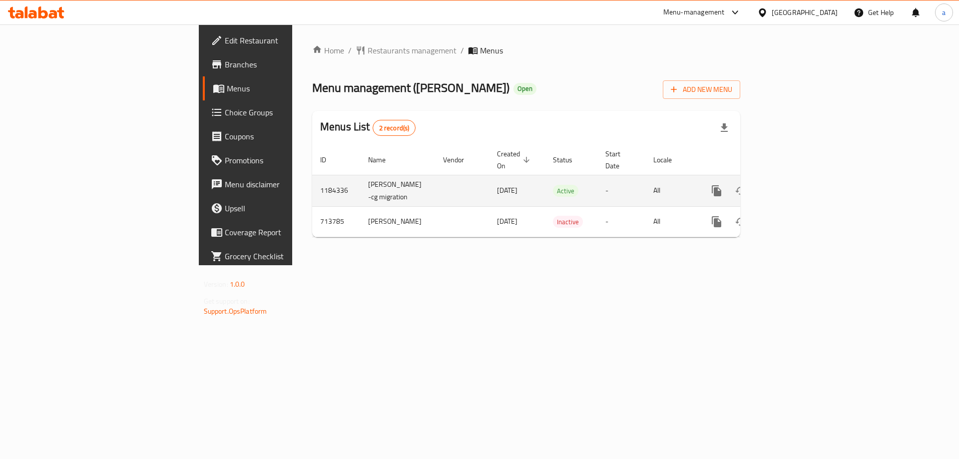
click at [793, 186] on icon "enhanced table" at bounding box center [788, 190] width 9 height 9
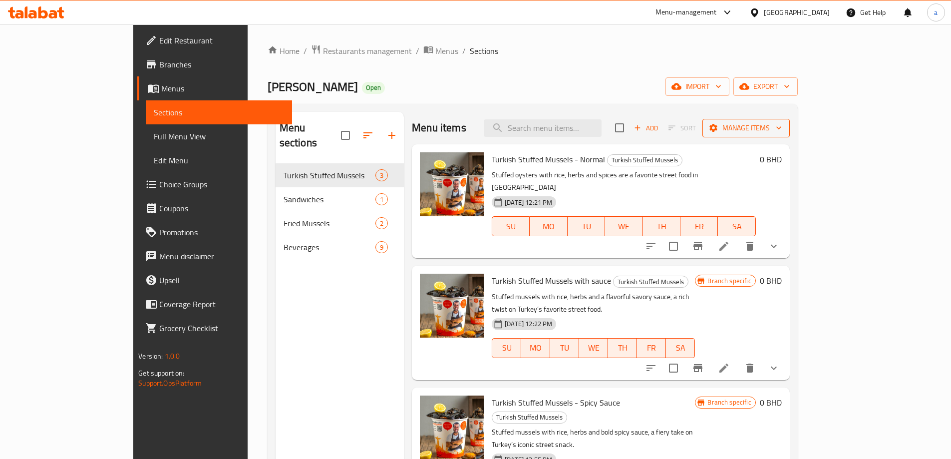
click at [782, 127] on span "Manage items" at bounding box center [746, 128] width 71 height 12
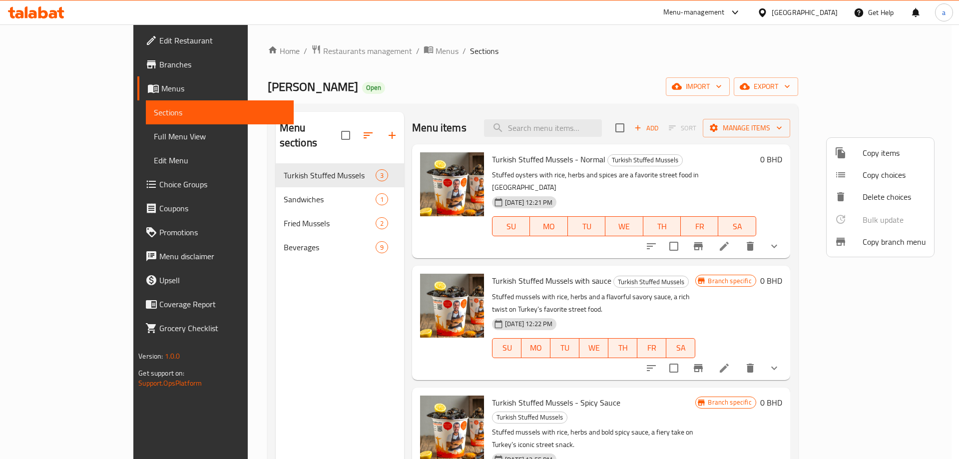
click at [861, 247] on div at bounding box center [849, 242] width 28 height 12
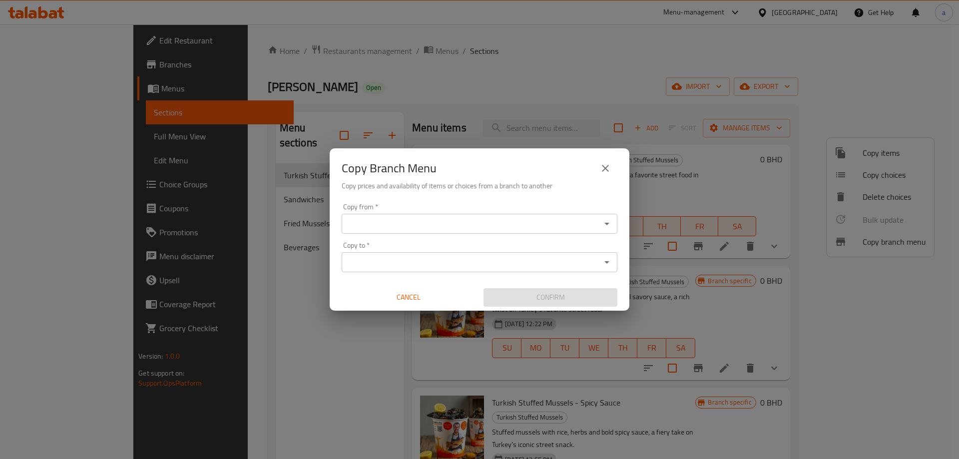
click at [410, 221] on input "Copy from   *" at bounding box center [471, 224] width 253 height 14
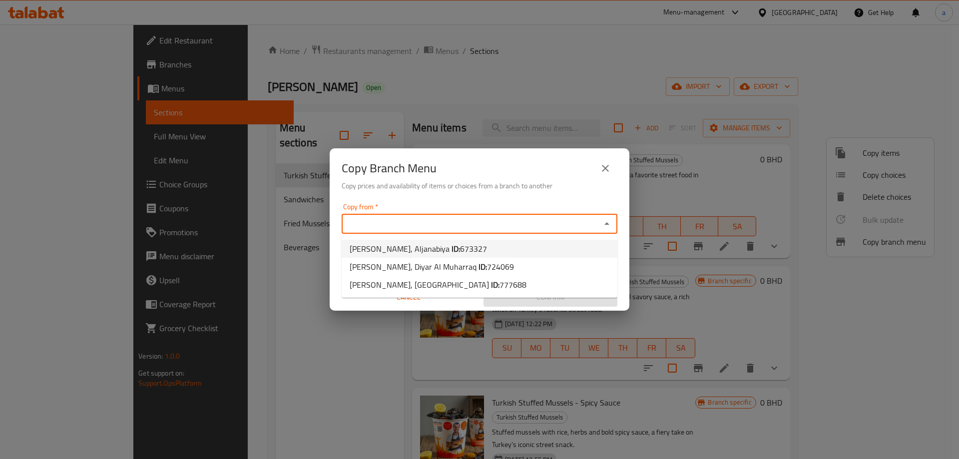
paste input "673327"
type input "673327"
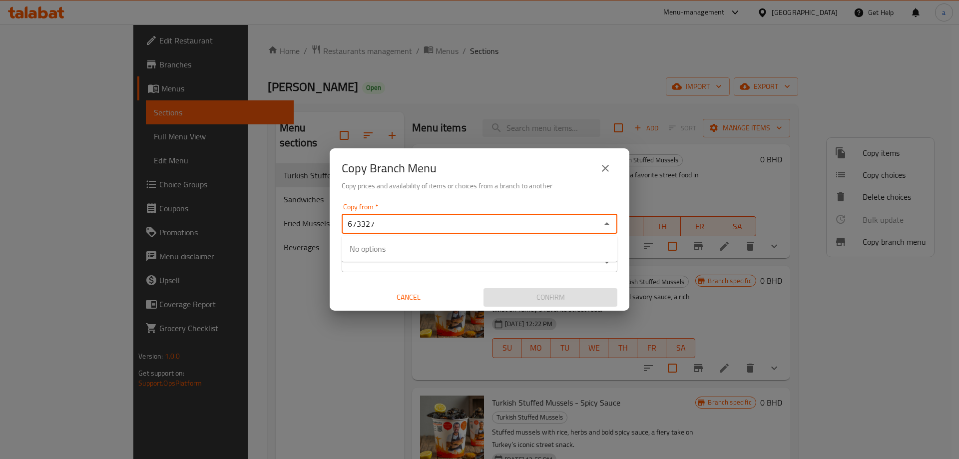
click at [431, 230] on input "673327" at bounding box center [471, 224] width 253 height 14
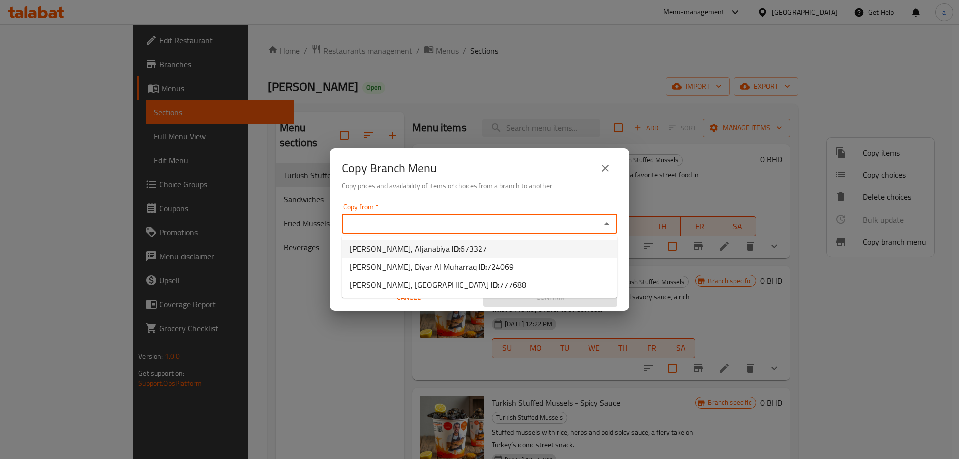
click at [460, 244] on span "673327" at bounding box center [473, 248] width 27 height 15
type input "Midyeci Ahmet, Aljanabiya"
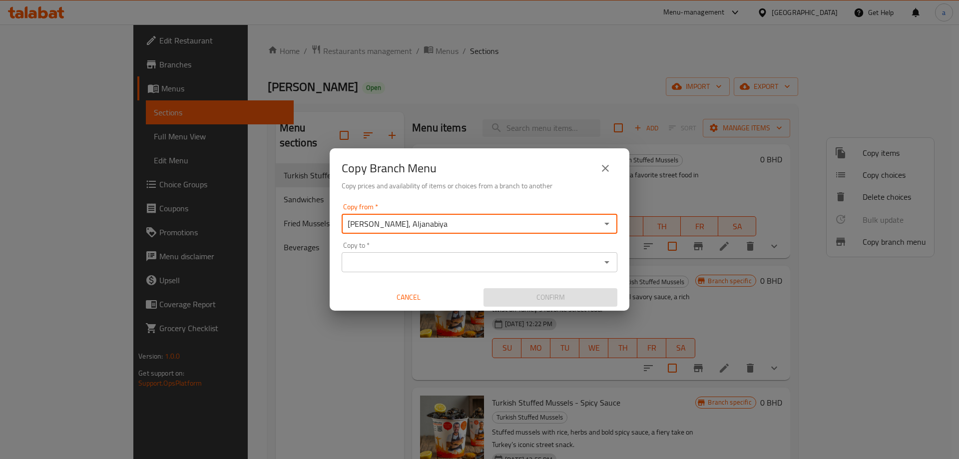
click at [455, 265] on input "Copy to   *" at bounding box center [471, 262] width 253 height 14
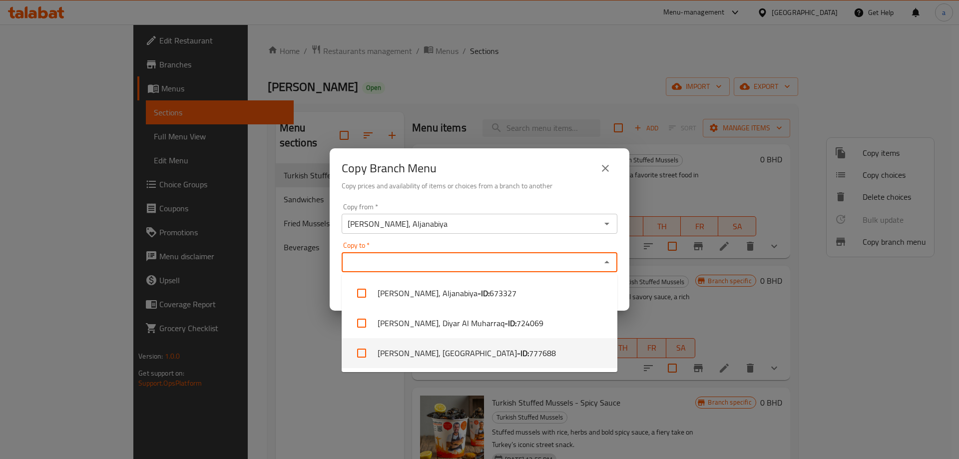
click at [444, 346] on li "Midyeci Ahmet, Arad - ID: 777688" at bounding box center [480, 353] width 276 height 30
checkbox input "true"
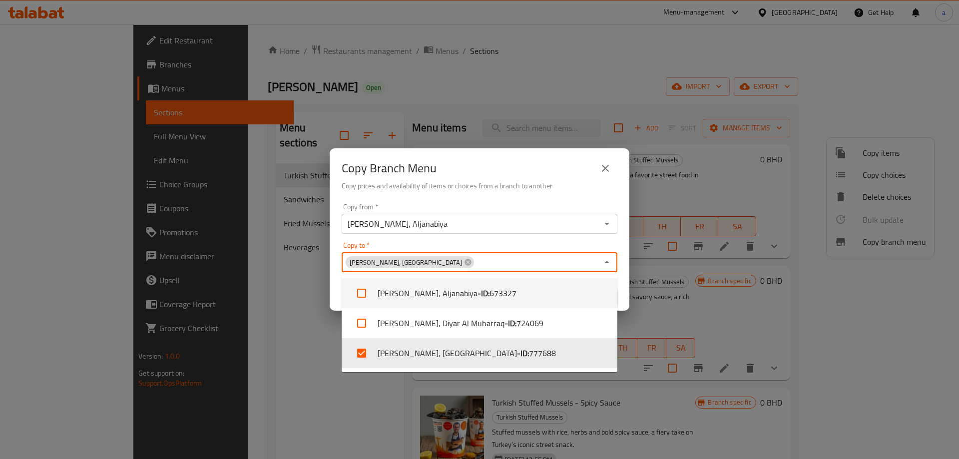
click at [486, 246] on div "Copy to   * Midyeci Ahmet, Arad Copy to *" at bounding box center [480, 257] width 276 height 30
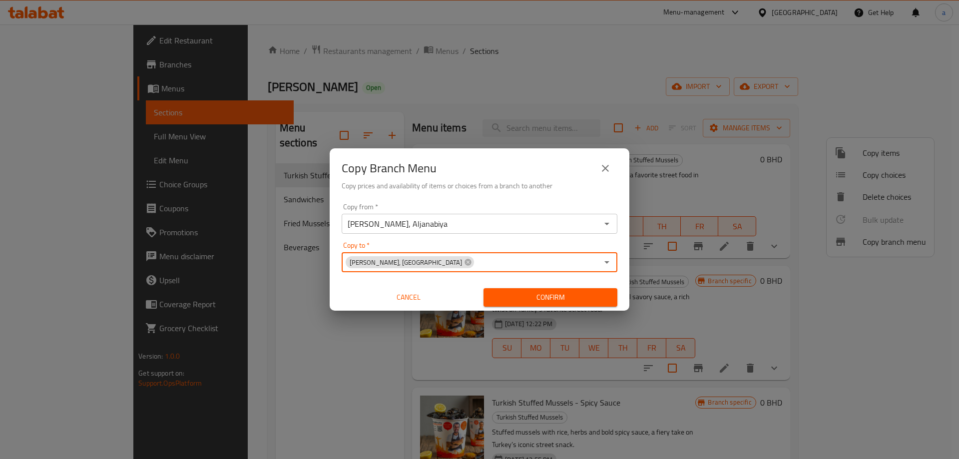
click at [521, 294] on span "Confirm" at bounding box center [550, 297] width 118 height 12
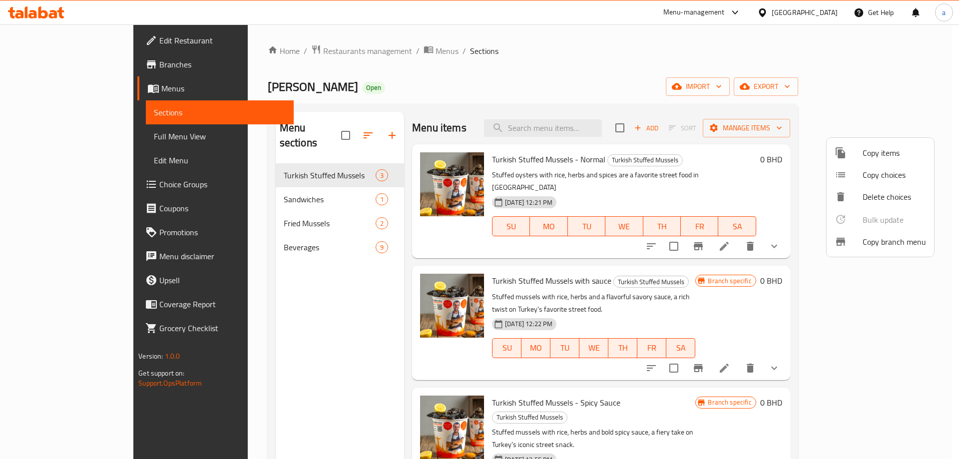
click at [90, 137] on div at bounding box center [479, 229] width 959 height 459
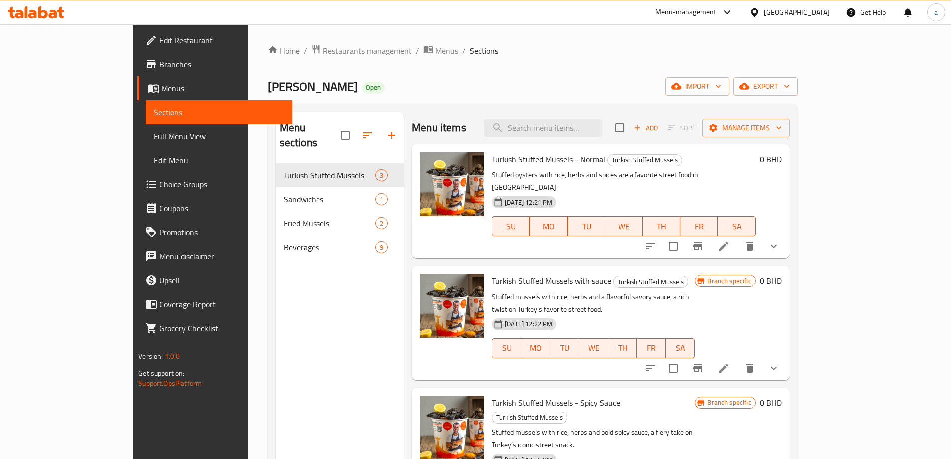
click at [146, 147] on link "Full Menu View" at bounding box center [219, 136] width 146 height 24
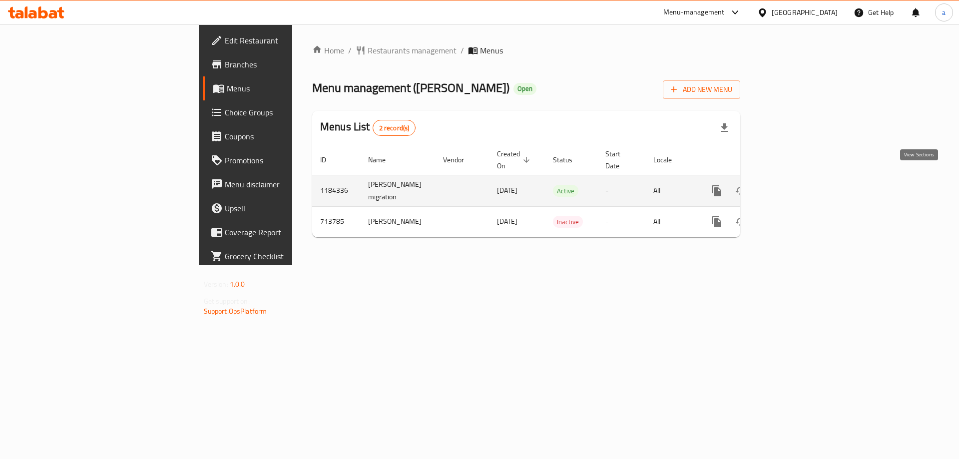
click at [795, 185] on icon "enhanced table" at bounding box center [789, 191] width 12 height 12
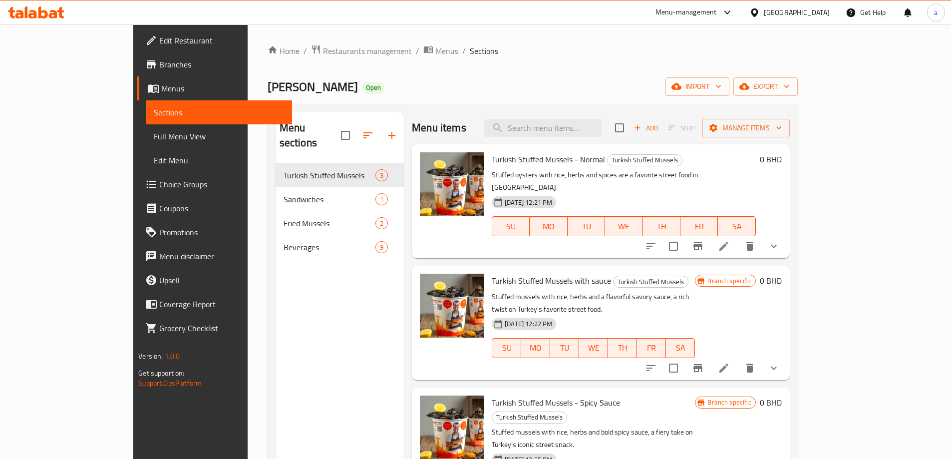
click at [161, 90] on span "Menus" at bounding box center [222, 88] width 123 height 12
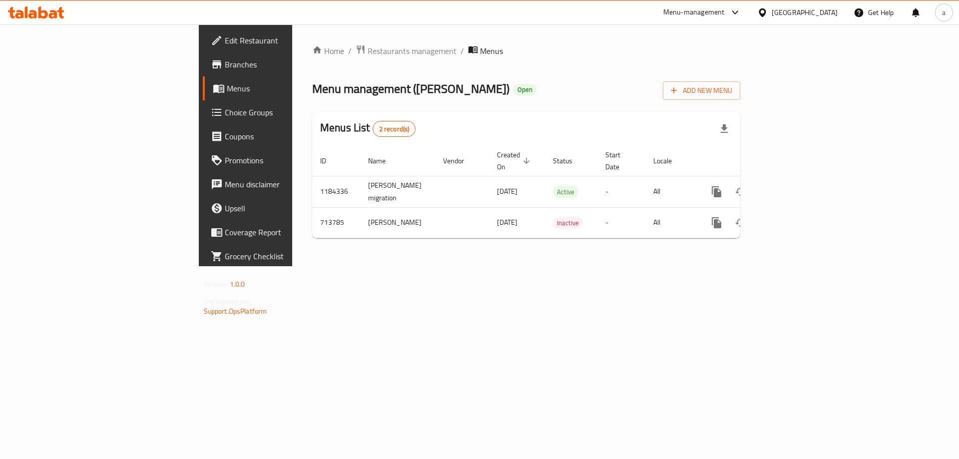
click at [203, 57] on link "Branches" at bounding box center [281, 64] width 156 height 24
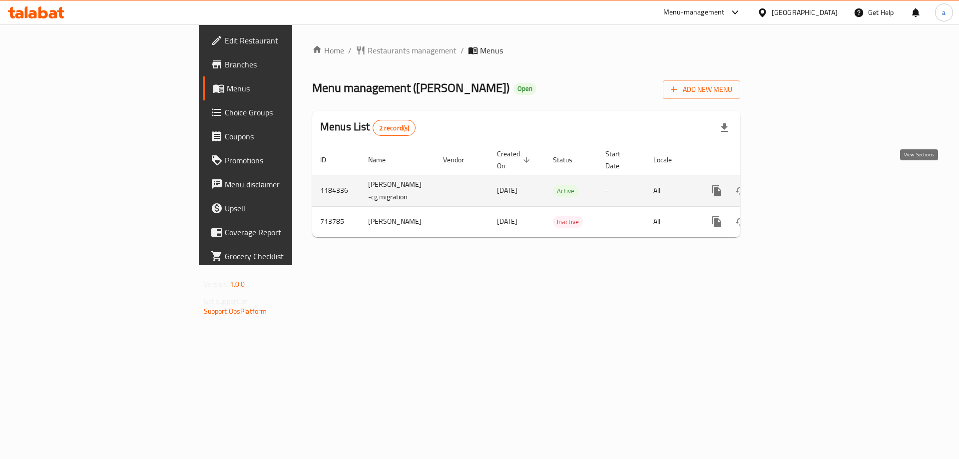
click at [795, 185] on icon "enhanced table" at bounding box center [789, 191] width 12 height 12
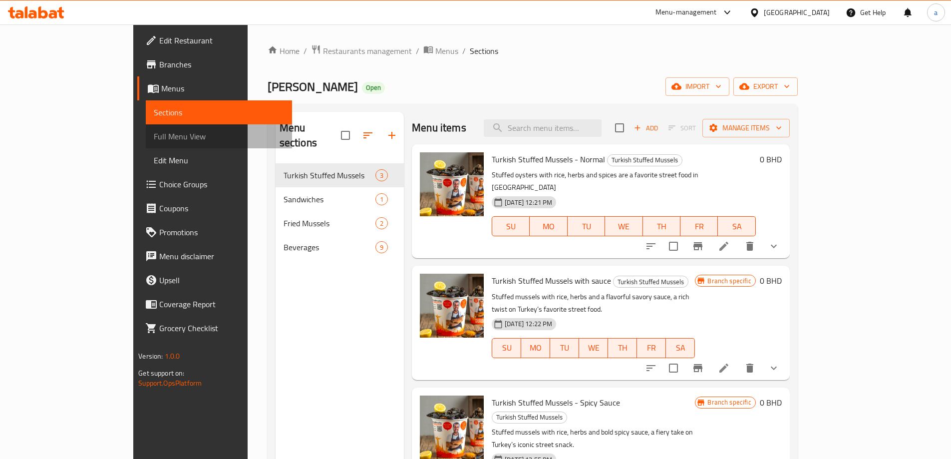
click at [154, 137] on span "Full Menu View" at bounding box center [219, 136] width 130 height 12
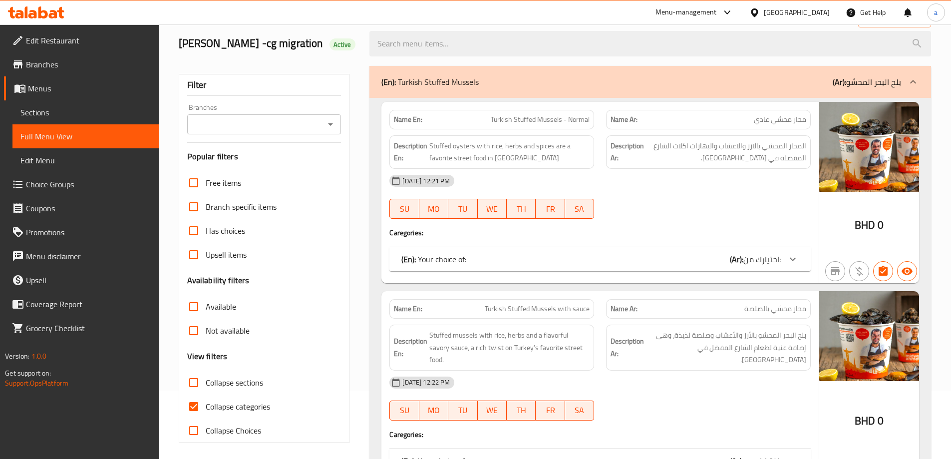
scroll to position [200, 0]
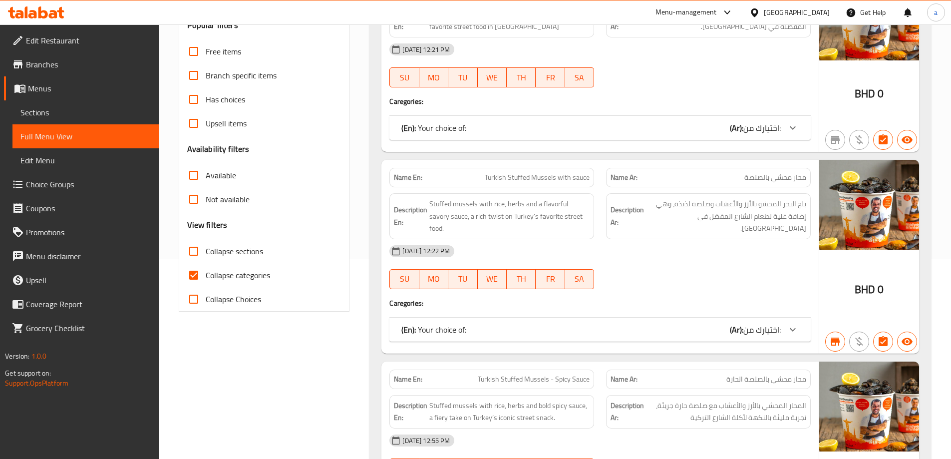
click at [189, 277] on input "Collapse categories" at bounding box center [194, 275] width 24 height 24
checkbox input "false"
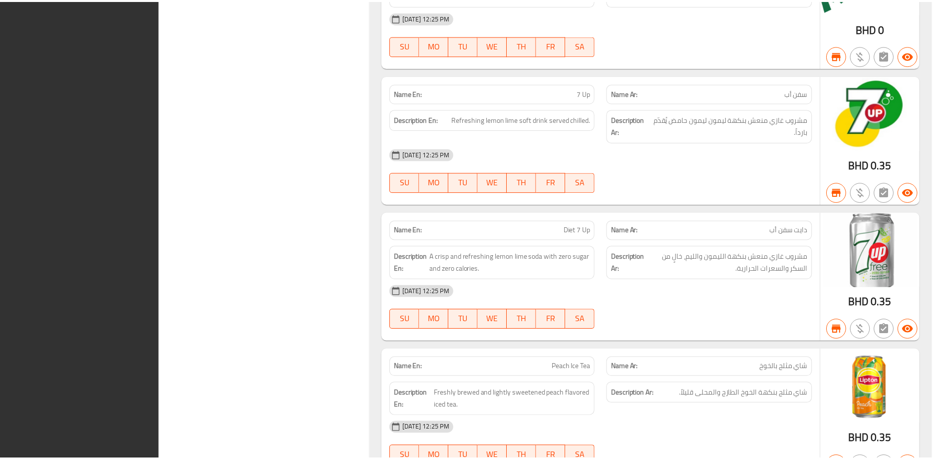
scroll to position [2915, 0]
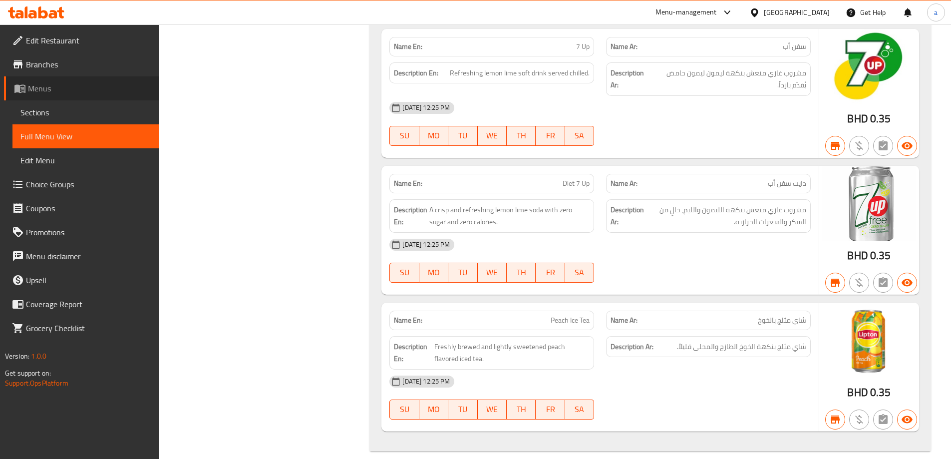
click at [67, 95] on link "Menus" at bounding box center [81, 88] width 155 height 24
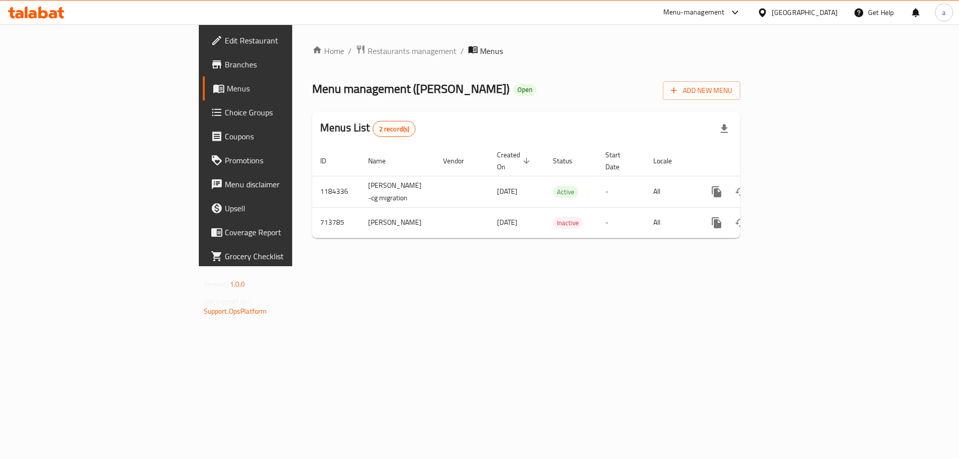
click at [225, 69] on span "Branches" at bounding box center [288, 64] width 126 height 12
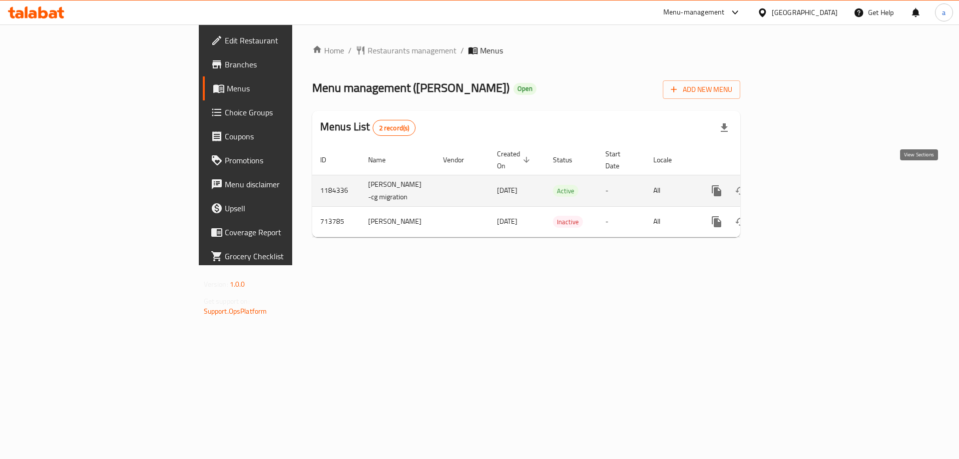
click at [795, 185] on icon "enhanced table" at bounding box center [789, 191] width 12 height 12
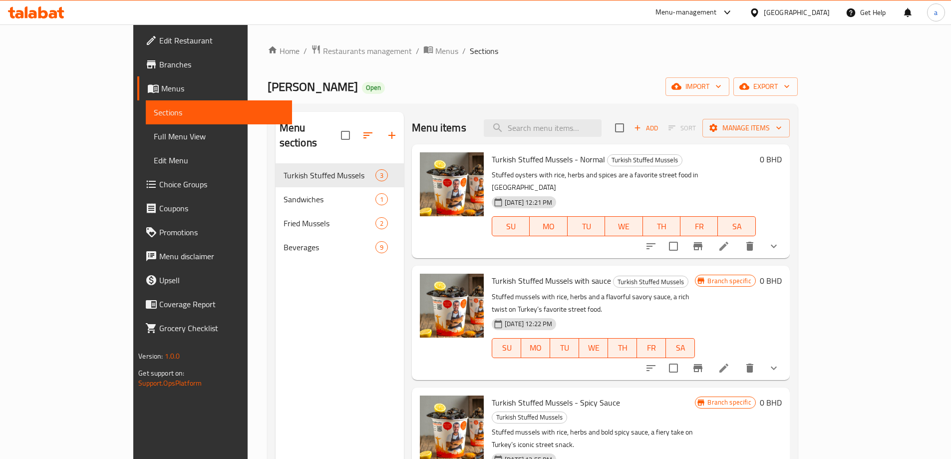
click at [154, 158] on span "Edit Menu" at bounding box center [219, 160] width 130 height 12
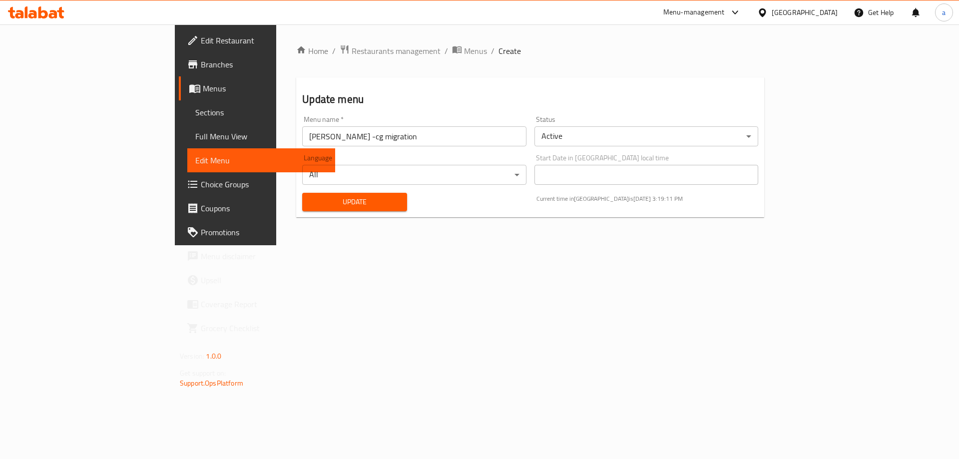
click at [195, 138] on span "Full Menu View" at bounding box center [261, 136] width 132 height 12
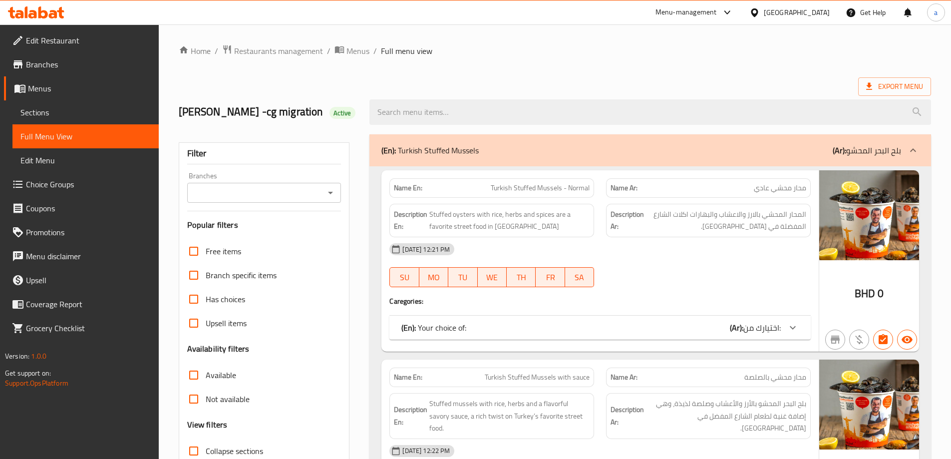
click at [71, 88] on span "Menus" at bounding box center [89, 88] width 123 height 12
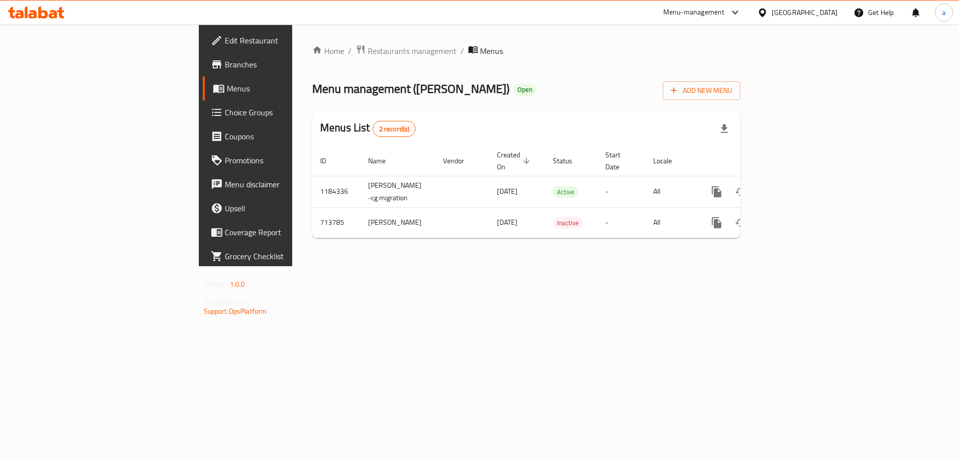
click at [225, 70] on span "Branches" at bounding box center [288, 64] width 126 height 12
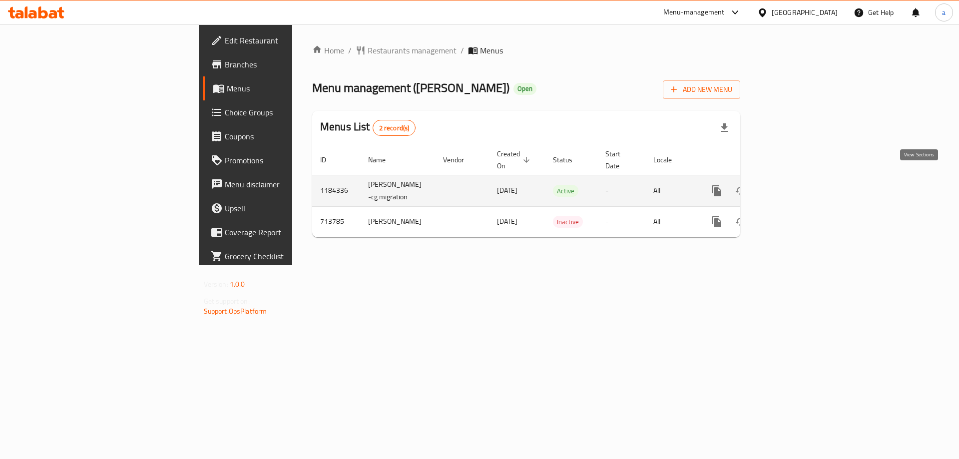
click at [795, 185] on icon "enhanced table" at bounding box center [789, 191] width 12 height 12
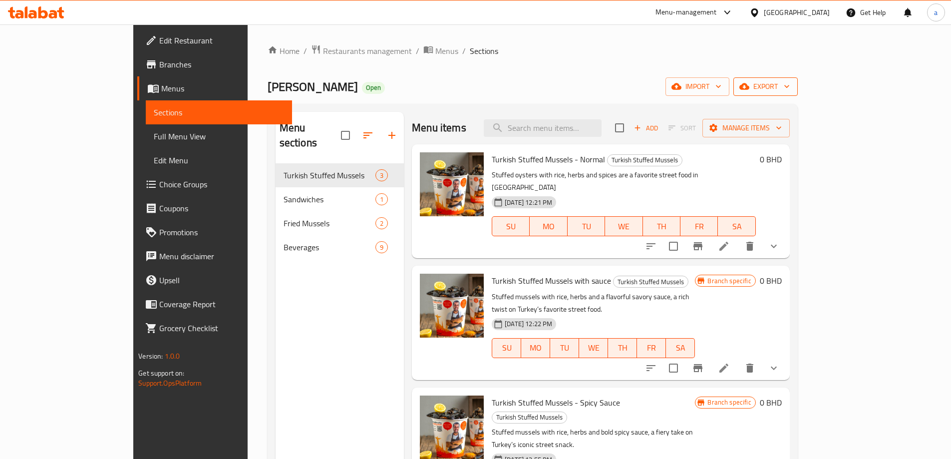
click at [790, 91] on span "export" at bounding box center [766, 86] width 48 height 12
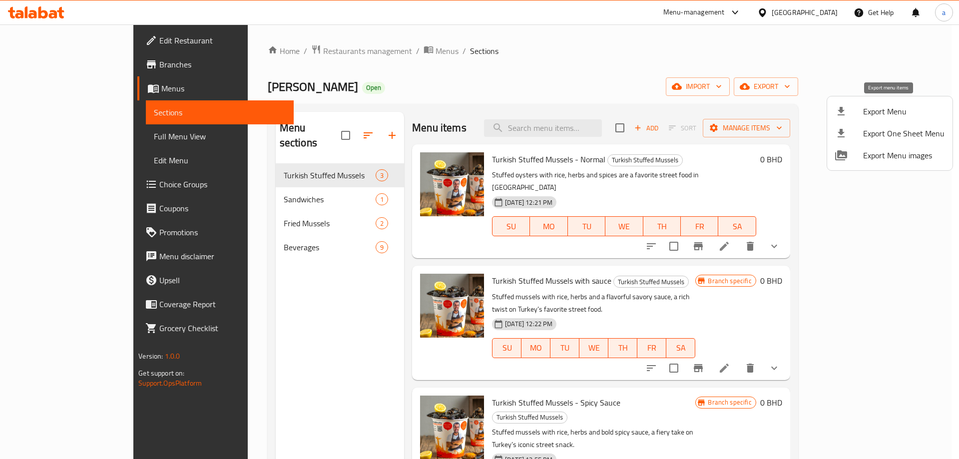
click at [885, 107] on span "Export Menu" at bounding box center [903, 111] width 81 height 12
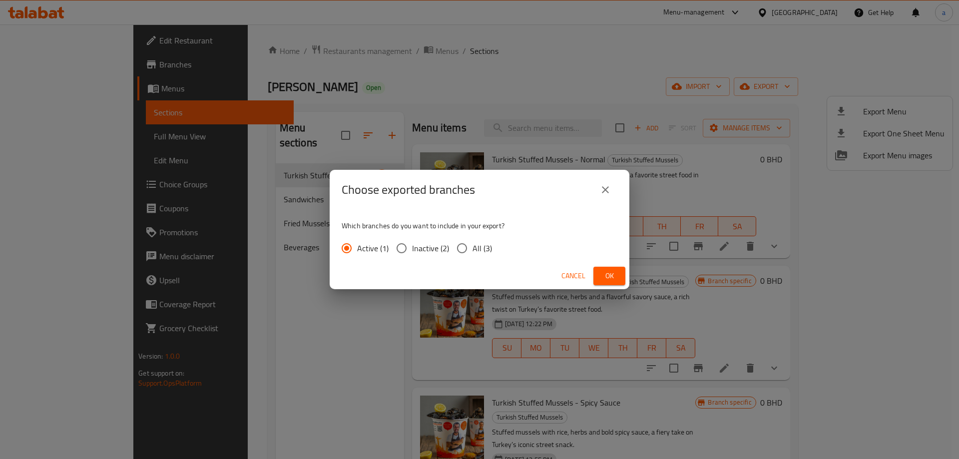
click at [463, 244] on input "All (3)" at bounding box center [462, 248] width 21 height 21
radio input "true"
click at [604, 277] on span "Ok" at bounding box center [609, 276] width 16 height 12
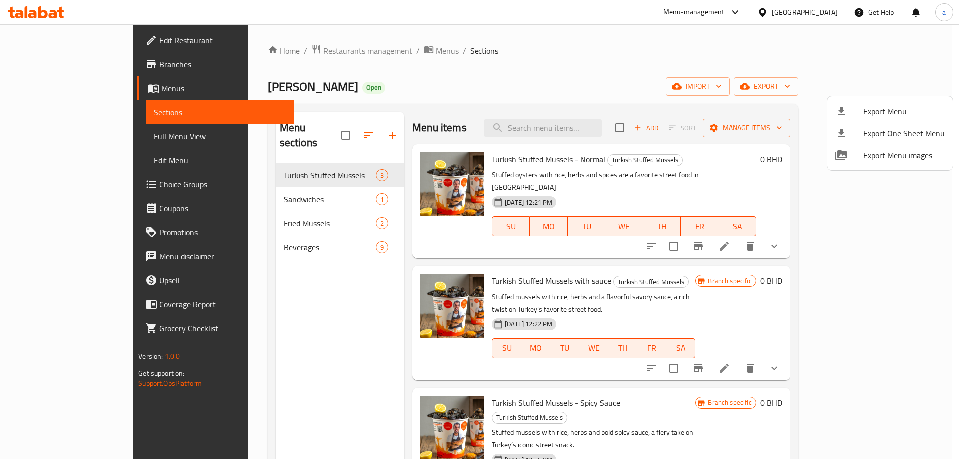
click at [651, 49] on div at bounding box center [479, 229] width 959 height 459
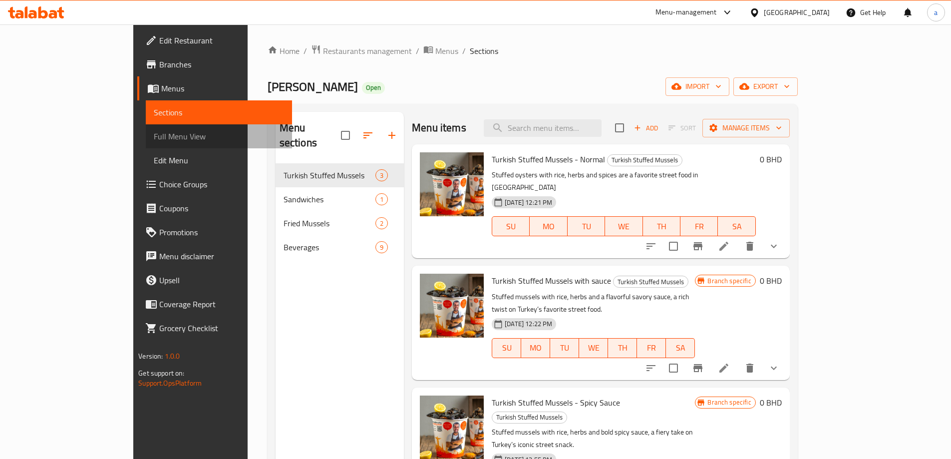
click at [154, 139] on span "Full Menu View" at bounding box center [219, 136] width 130 height 12
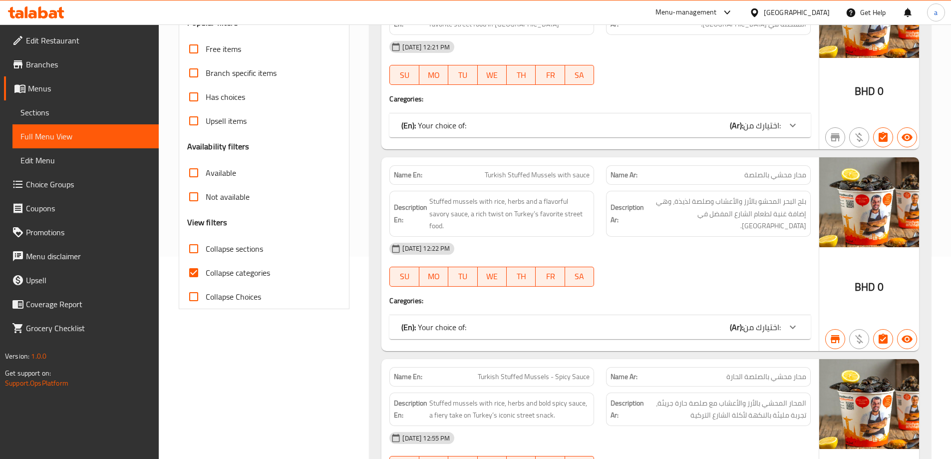
scroll to position [200, 0]
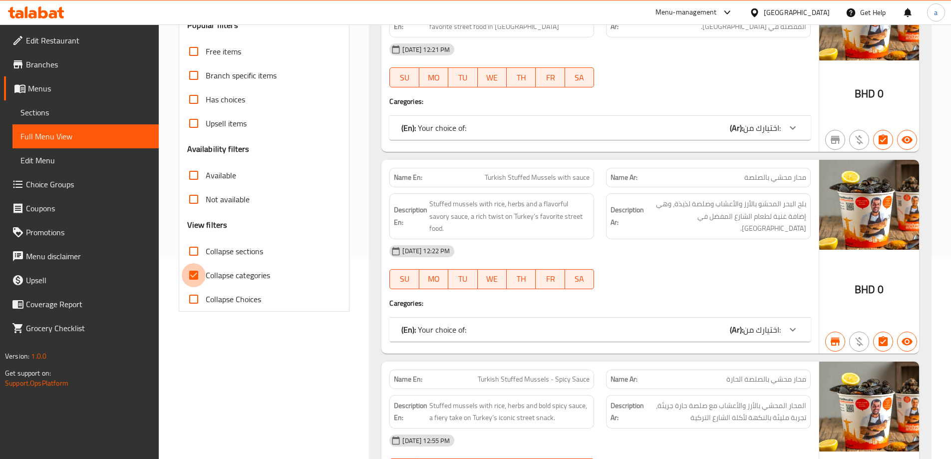
click at [196, 275] on input "Collapse categories" at bounding box center [194, 275] width 24 height 24
checkbox input "false"
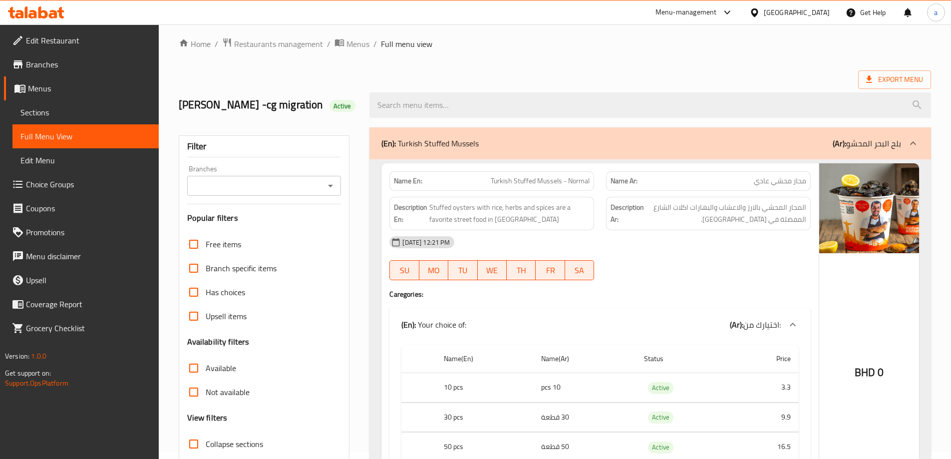
scroll to position [0, 0]
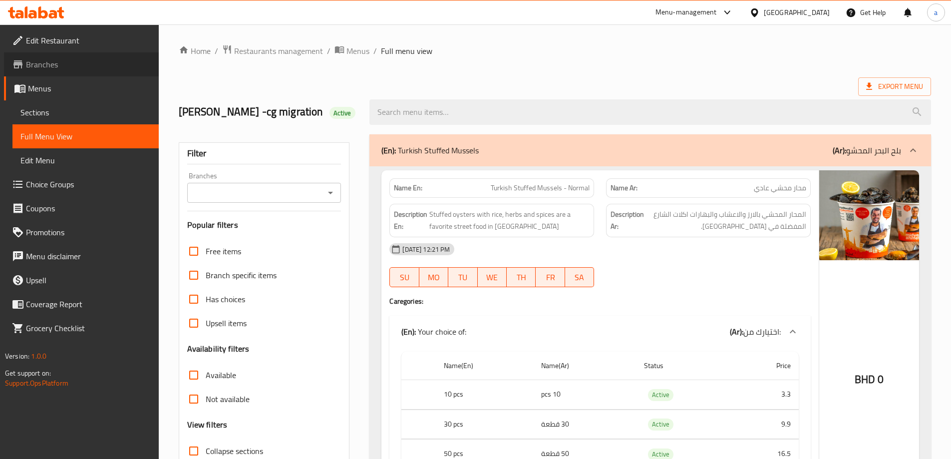
click at [63, 71] on link "Branches" at bounding box center [81, 64] width 155 height 24
